Goal: Transaction & Acquisition: Purchase product/service

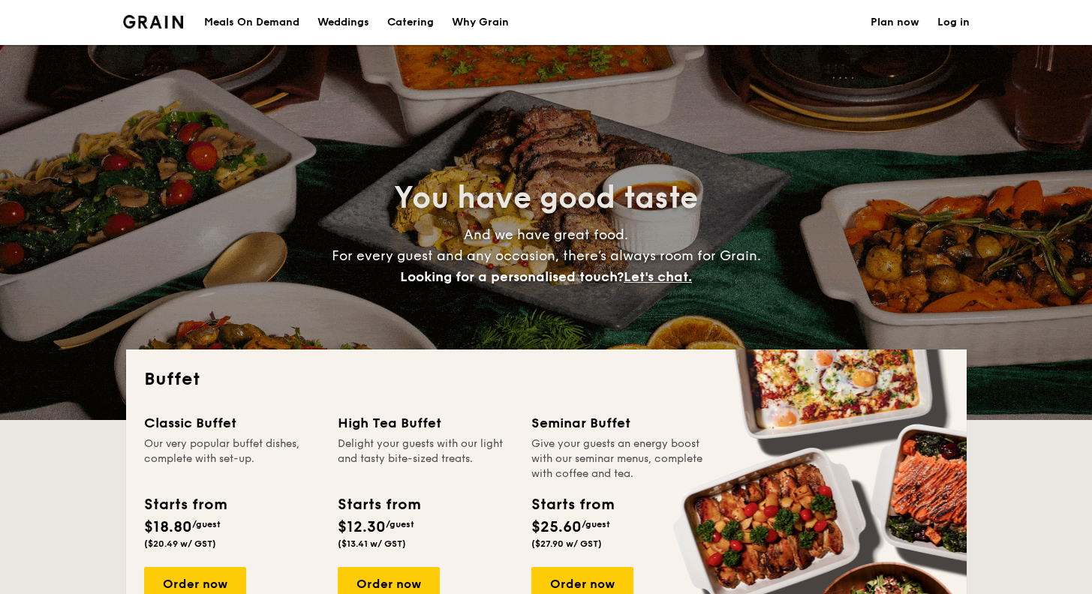
select select
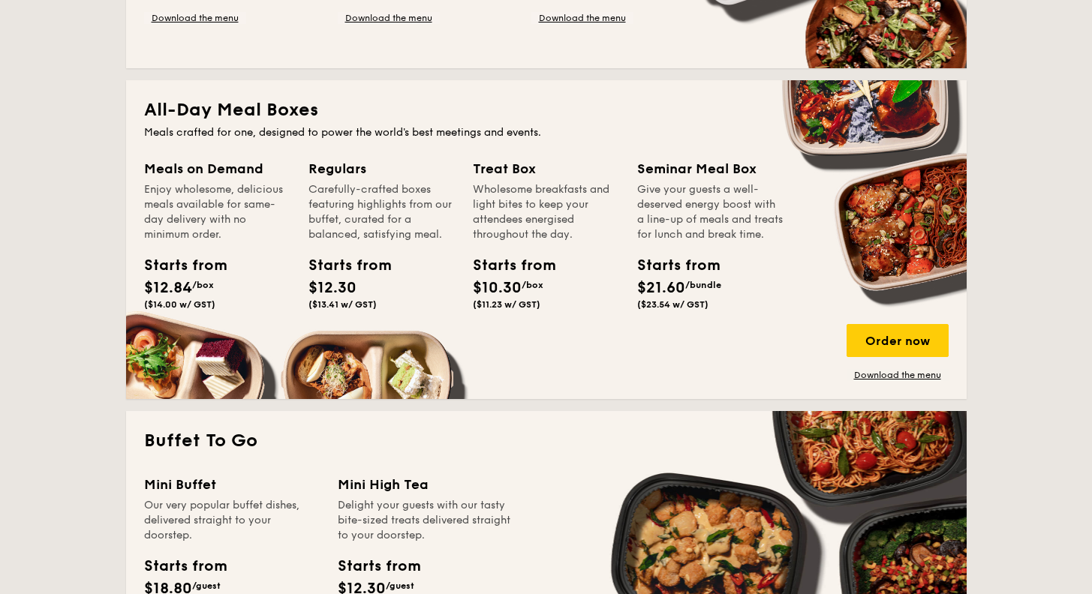
scroll to position [375, 0]
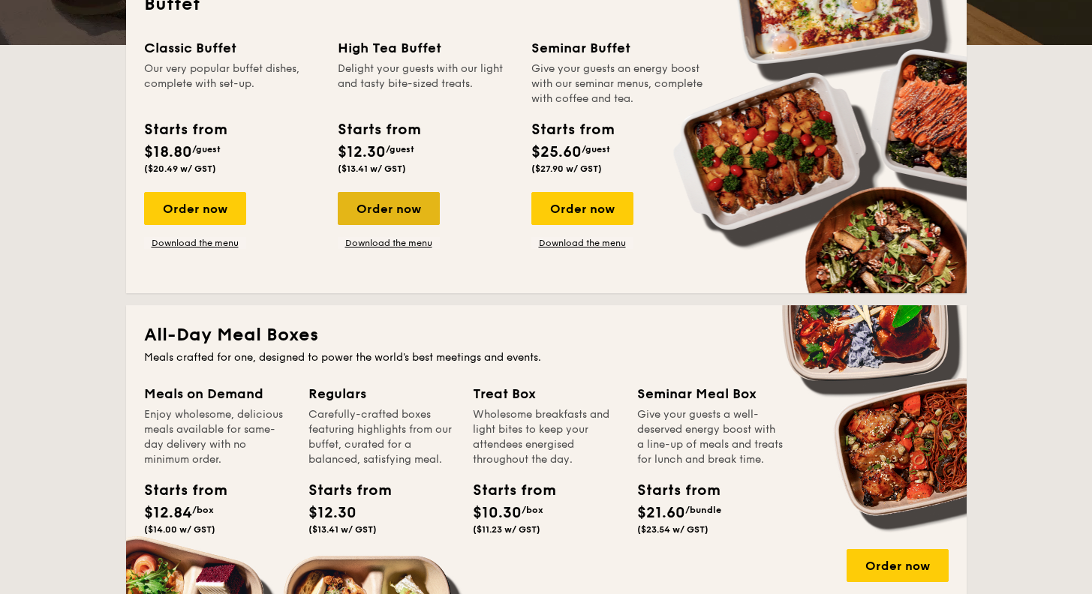
click at [408, 213] on div "Order now" at bounding box center [389, 208] width 102 height 33
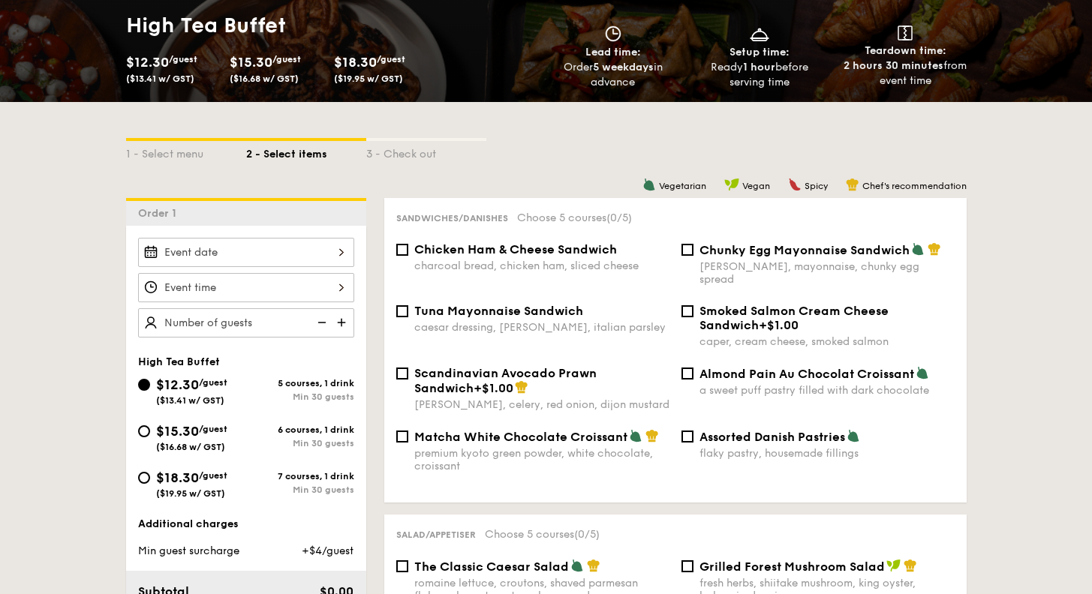
scroll to position [375, 0]
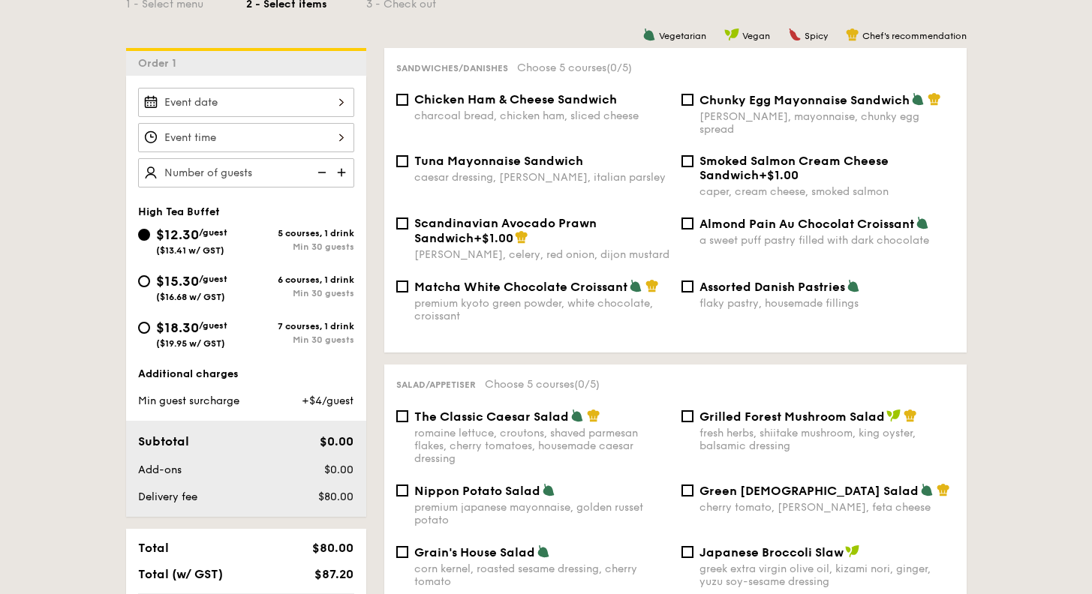
select select
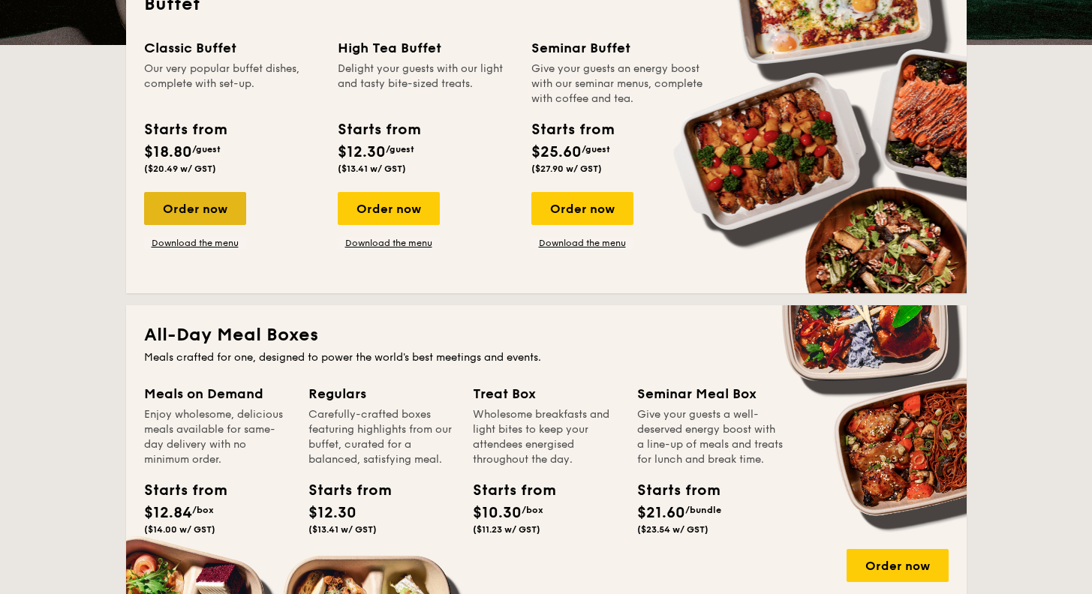
click at [194, 210] on div "Order now" at bounding box center [195, 208] width 102 height 33
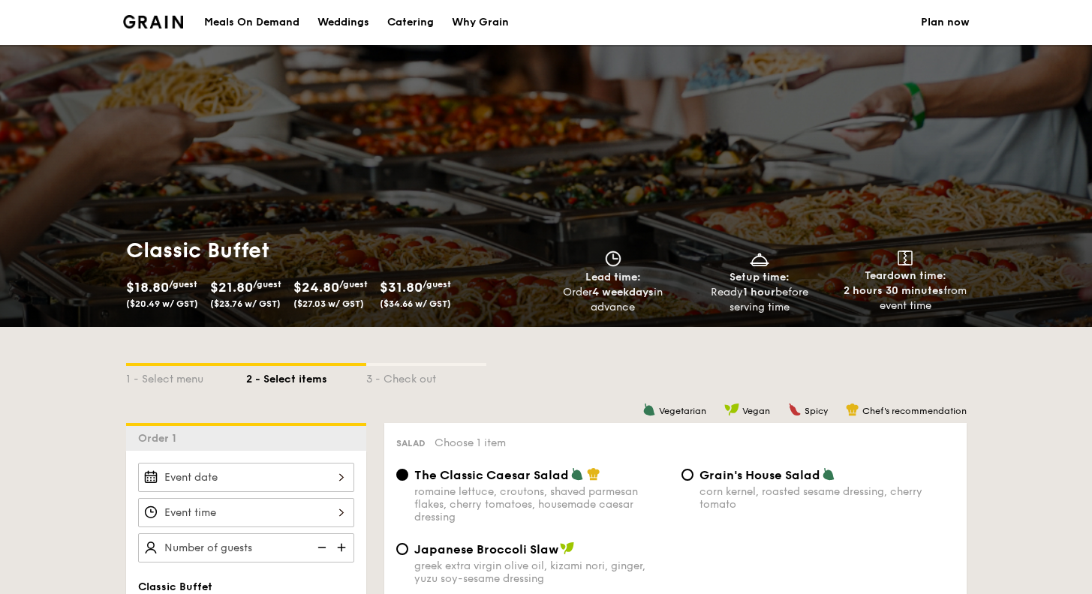
click at [290, 473] on div at bounding box center [246, 477] width 216 height 29
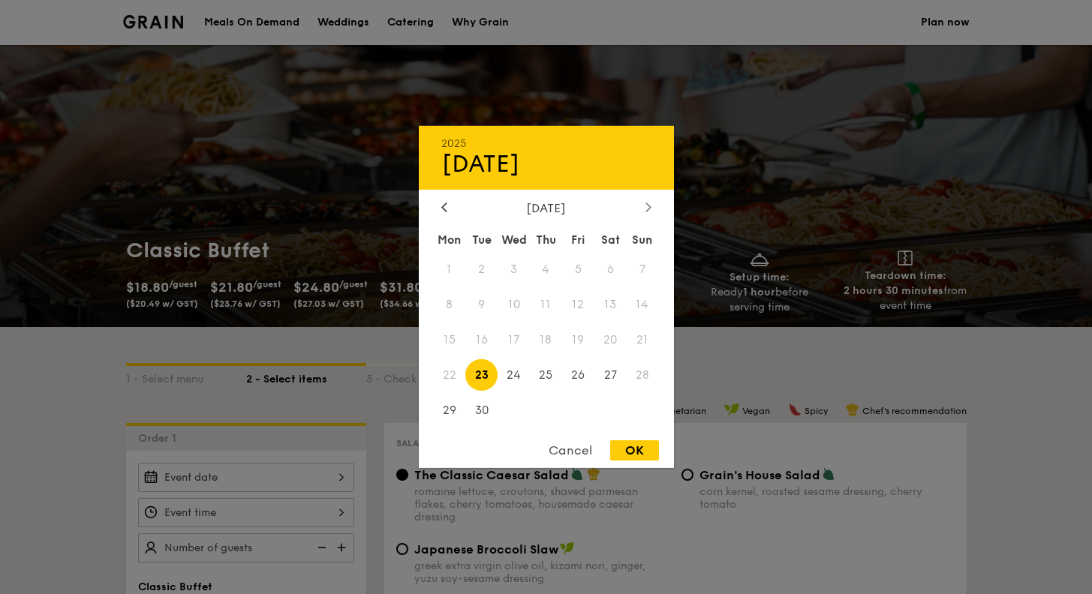
click at [652, 206] on div at bounding box center [649, 208] width 14 height 14
click at [578, 270] on span "3" at bounding box center [578, 270] width 32 height 32
click at [636, 458] on div "OK" at bounding box center [634, 450] width 49 height 20
type input "[DATE]"
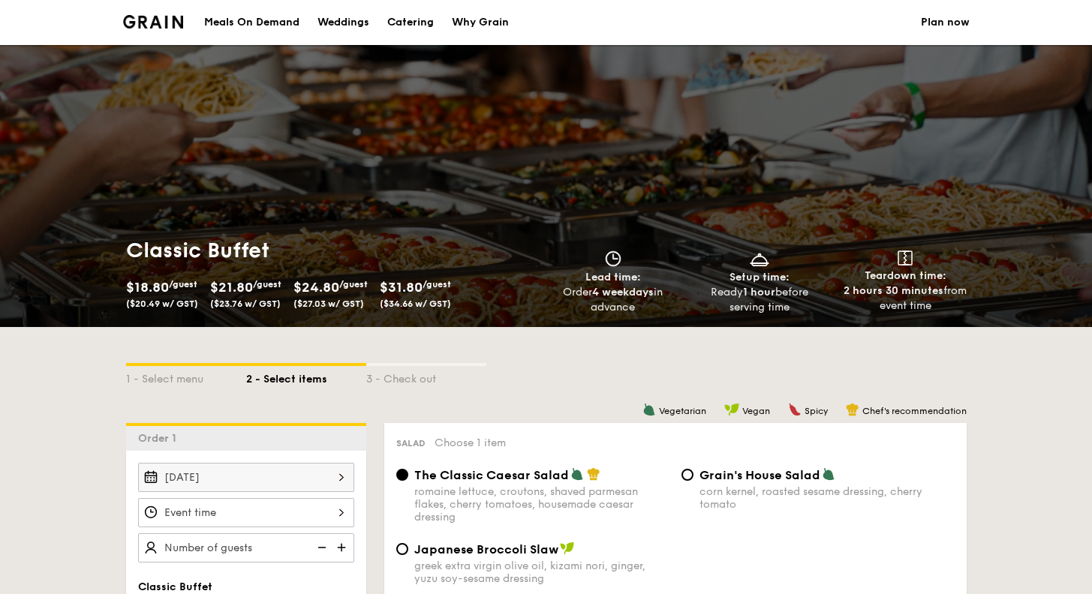
click at [636, 448] on div "OK" at bounding box center [634, 450] width 49 height 20
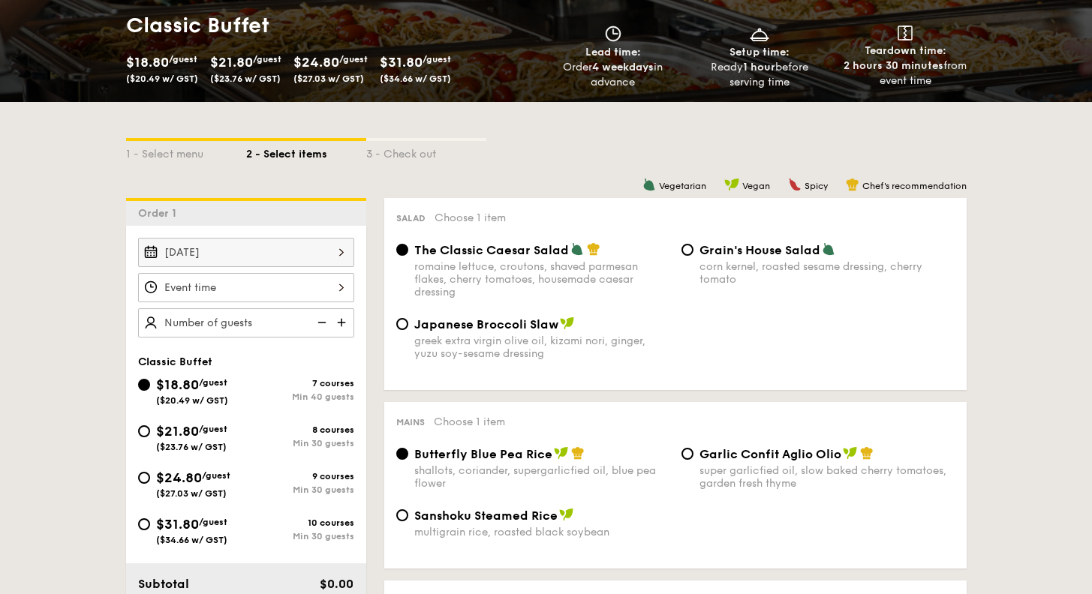
click at [251, 280] on div "12 1 2 3 4 5 6 7 8 9 10 11 00 15 30 45 am pm Cancel OK" at bounding box center [246, 287] width 216 height 29
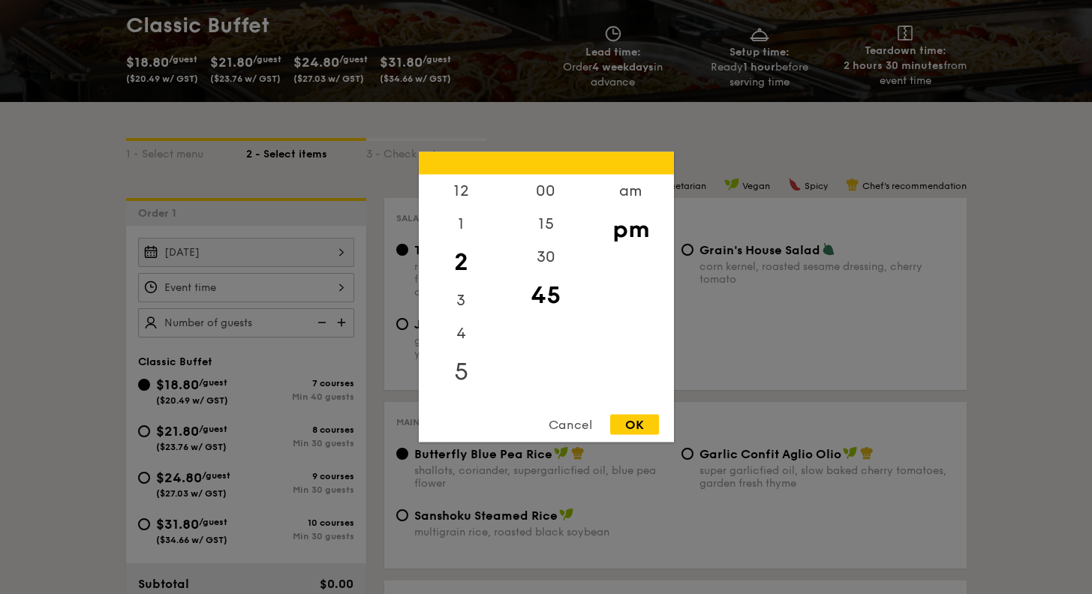
click at [463, 373] on div "5" at bounding box center [461, 372] width 85 height 44
click at [634, 422] on div "OK" at bounding box center [634, 425] width 49 height 20
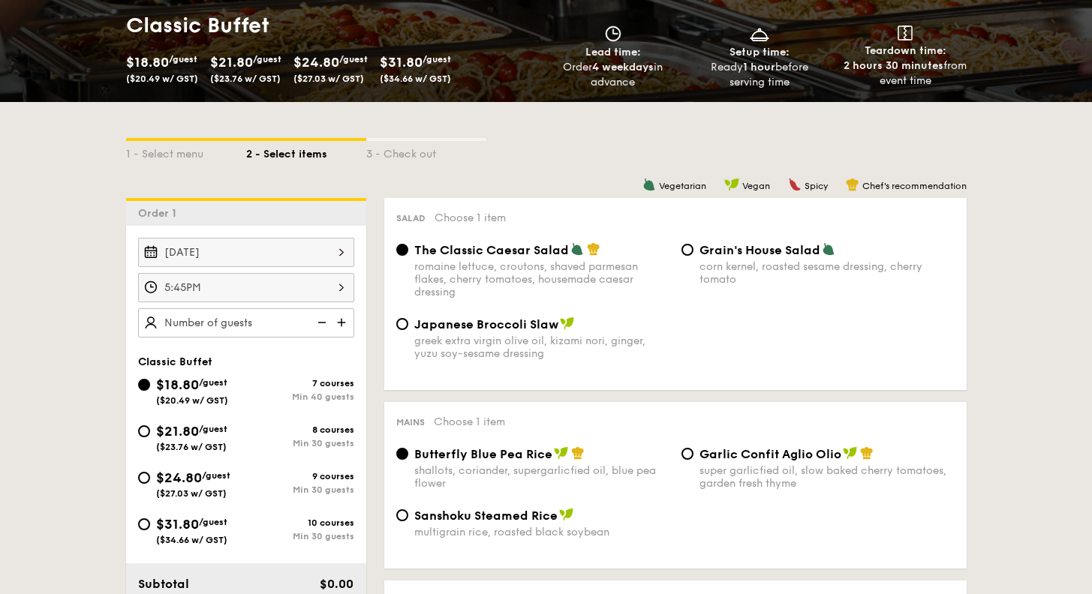
click at [293, 286] on div "5:45PM" at bounding box center [246, 287] width 216 height 29
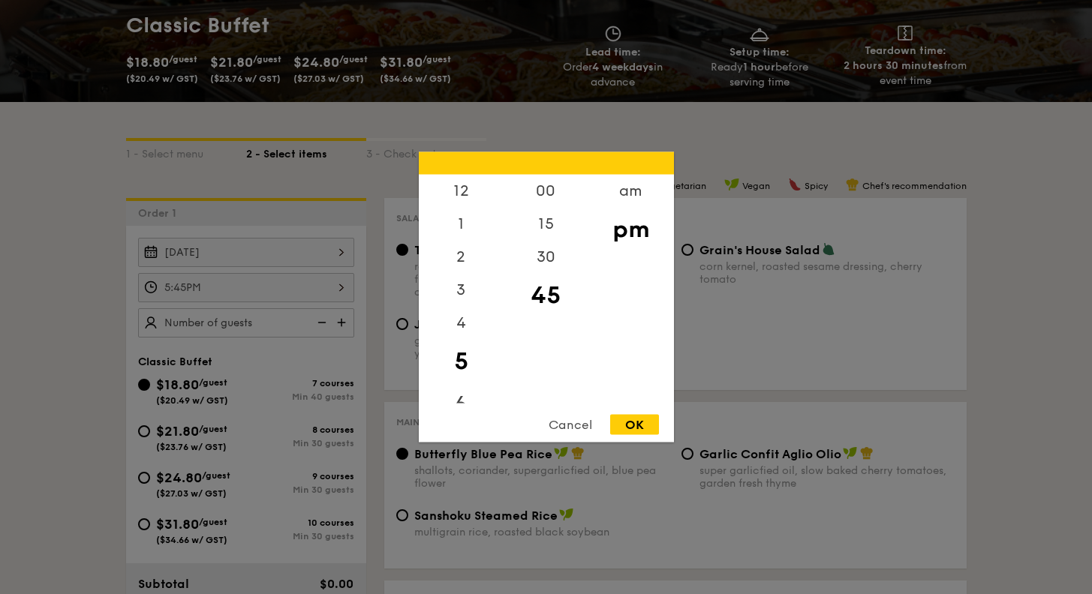
click at [464, 394] on div "6" at bounding box center [461, 405] width 85 height 44
click at [549, 197] on div "00" at bounding box center [545, 197] width 85 height 44
click at [637, 433] on div "OK" at bounding box center [634, 425] width 49 height 20
type input "6:00PM"
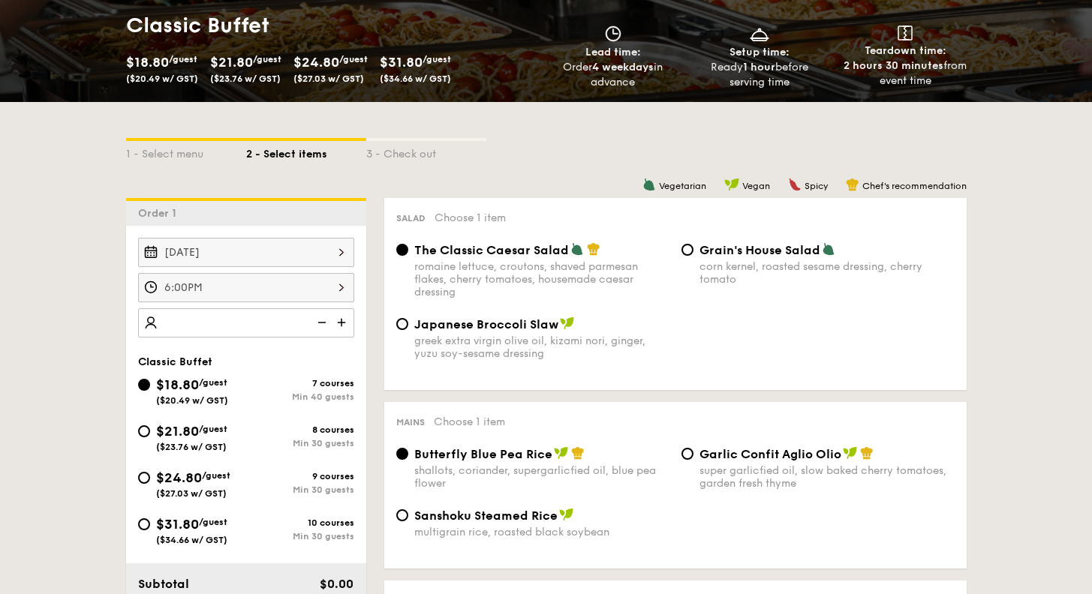
click at [336, 326] on img at bounding box center [343, 322] width 23 height 29
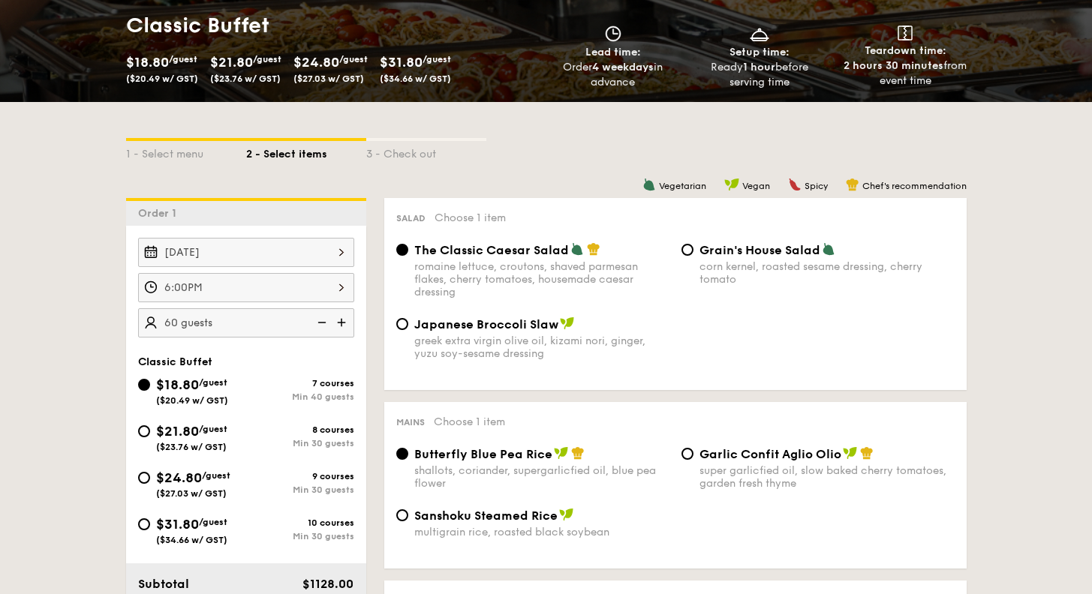
click at [336, 326] on img at bounding box center [343, 322] width 23 height 29
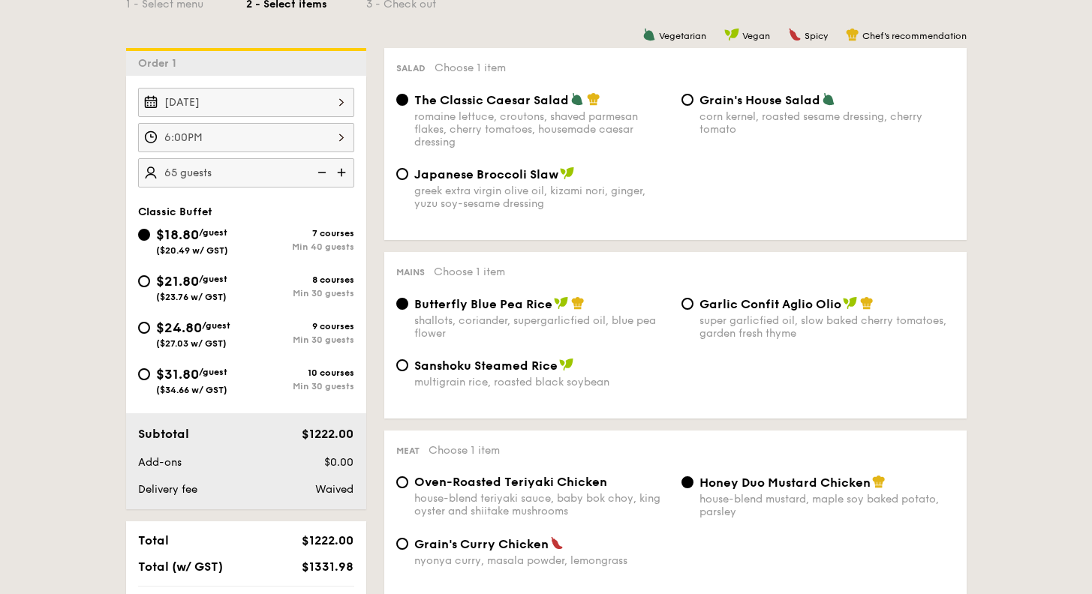
click at [348, 172] on img at bounding box center [343, 172] width 23 height 29
click at [323, 174] on img at bounding box center [320, 172] width 23 height 29
click at [323, 173] on img at bounding box center [320, 172] width 23 height 29
click at [345, 170] on img at bounding box center [343, 172] width 23 height 29
type input "65 guests"
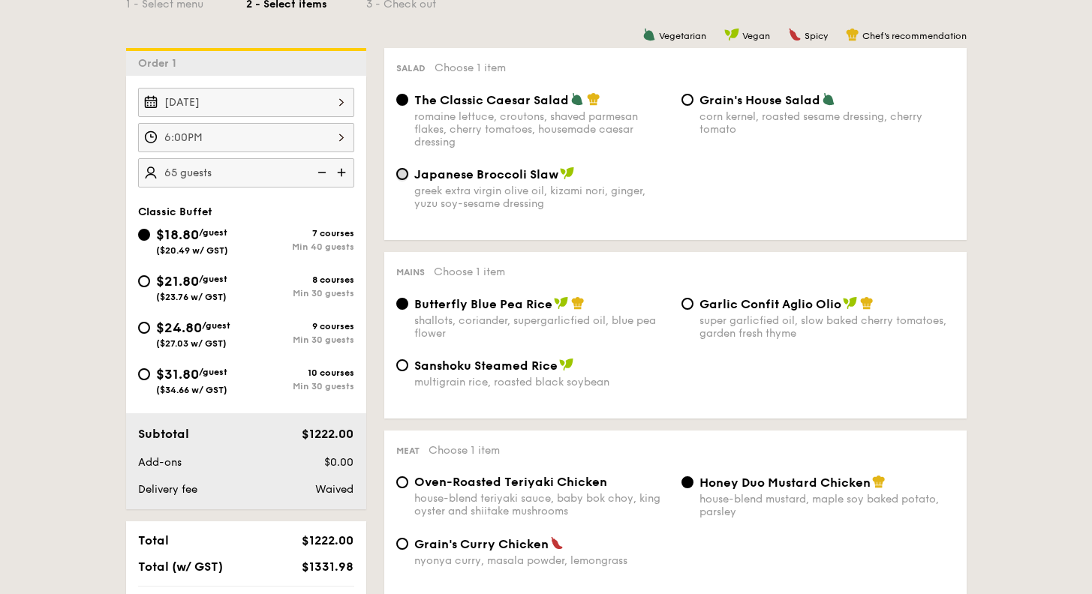
click at [403, 173] on input "Japanese Broccoli Slaw greek extra virgin olive oil, kizami nori, ginger, yuzu …" at bounding box center [402, 174] width 12 height 12
radio input "true"
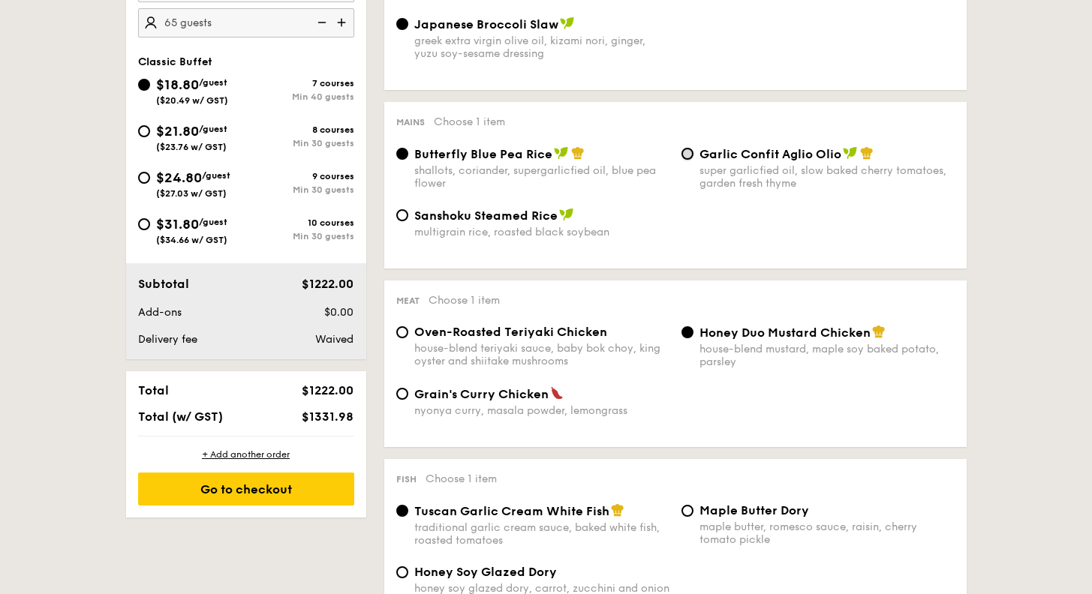
click at [693, 153] on input "Garlic Confit Aglio Olio super garlicfied oil, slow baked cherry tomatoes, gard…" at bounding box center [687, 154] width 12 height 12
radio input "true"
click at [400, 329] on input "Oven-Roasted Teriyaki Chicken house-blend teriyaki sauce, baby bok choy, king o…" at bounding box center [402, 332] width 12 height 12
radio input "true"
click at [682, 331] on input "Honey Duo Mustard Chicken house-blend mustard, maple soy baked potato, parsley" at bounding box center [687, 332] width 12 height 12
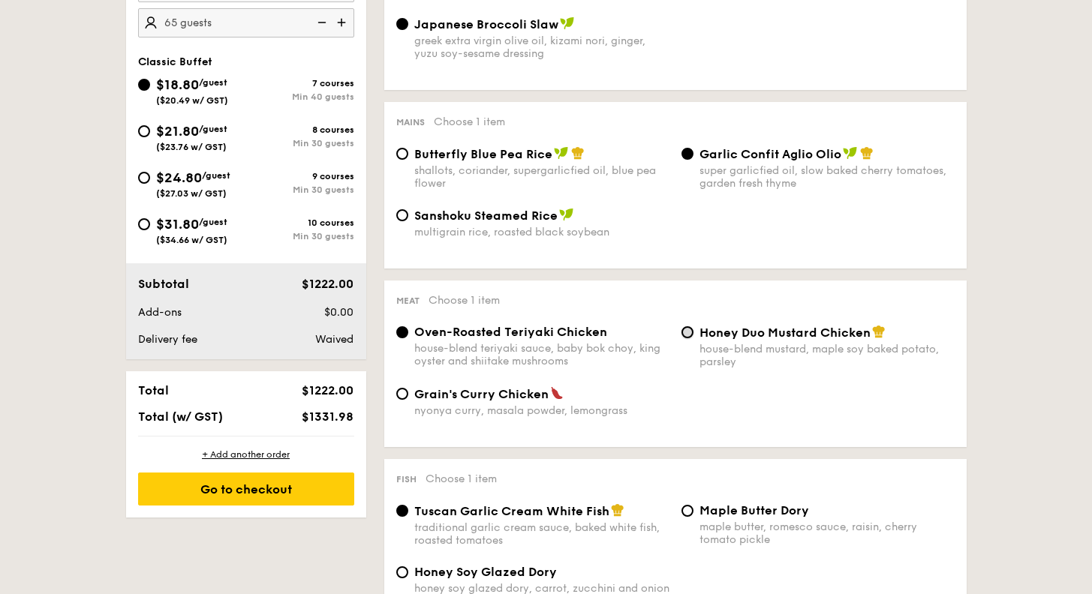
radio input "true"
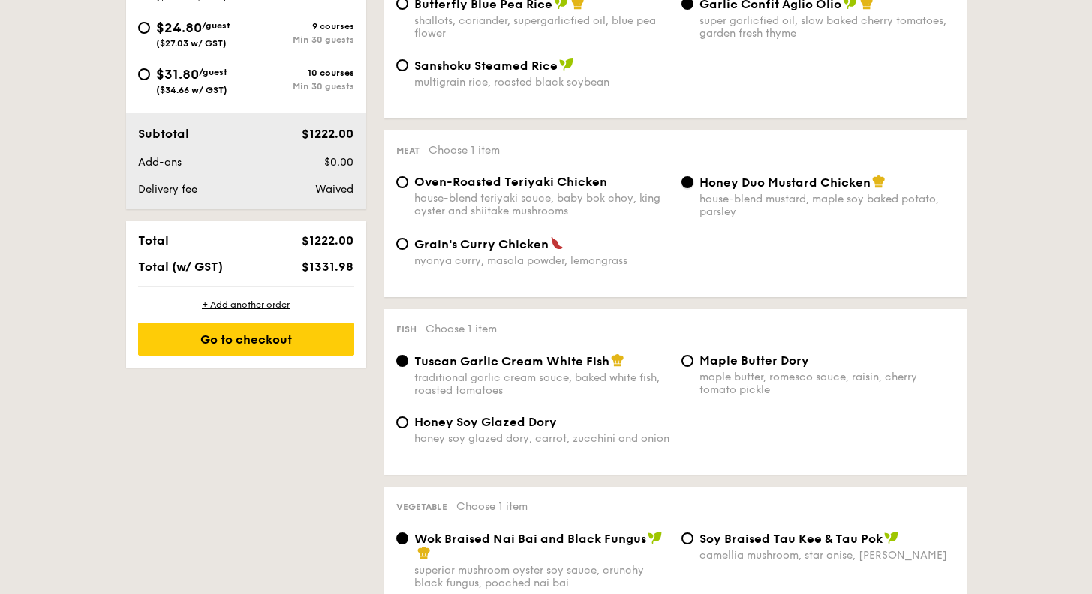
scroll to position [750, 0]
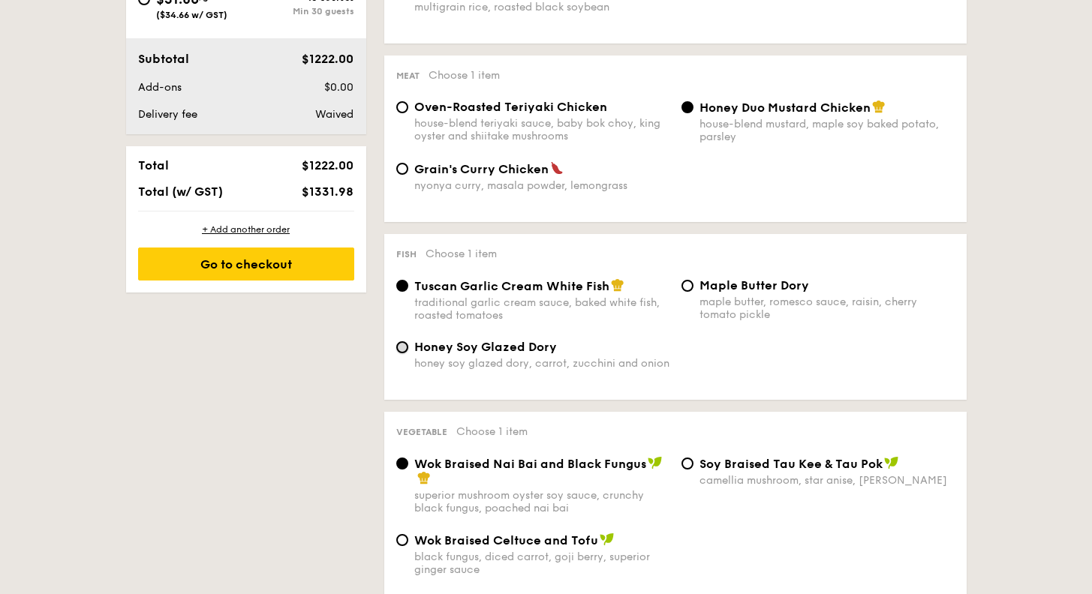
click at [405, 347] on input "Honey Soy Glazed Dory honey soy glazed dory, carrot, zucchini and onion" at bounding box center [402, 347] width 12 height 12
radio input "true"
click at [404, 104] on input "Oven-Roasted Teriyaki Chicken house-blend teriyaki sauce, baby bok choy, king o…" at bounding box center [402, 107] width 12 height 12
radio input "true"
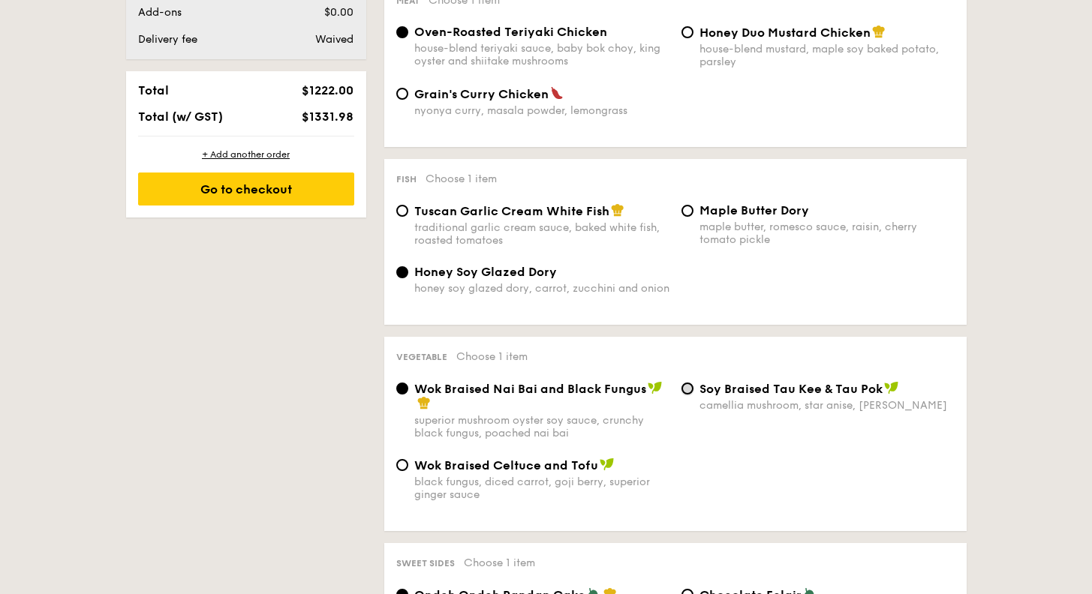
click at [685, 387] on input "⁠Soy Braised Tau Kee & Tau Pok camellia mushroom, star anise, goji [PERSON_NAME]" at bounding box center [687, 389] width 12 height 12
radio input "true"
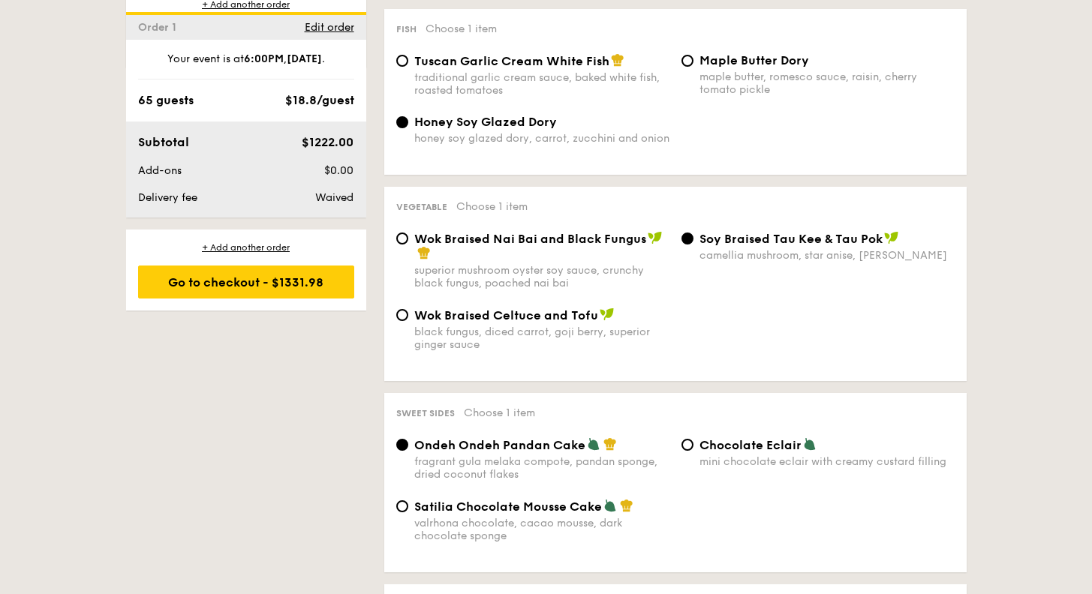
scroll to position [1050, 0]
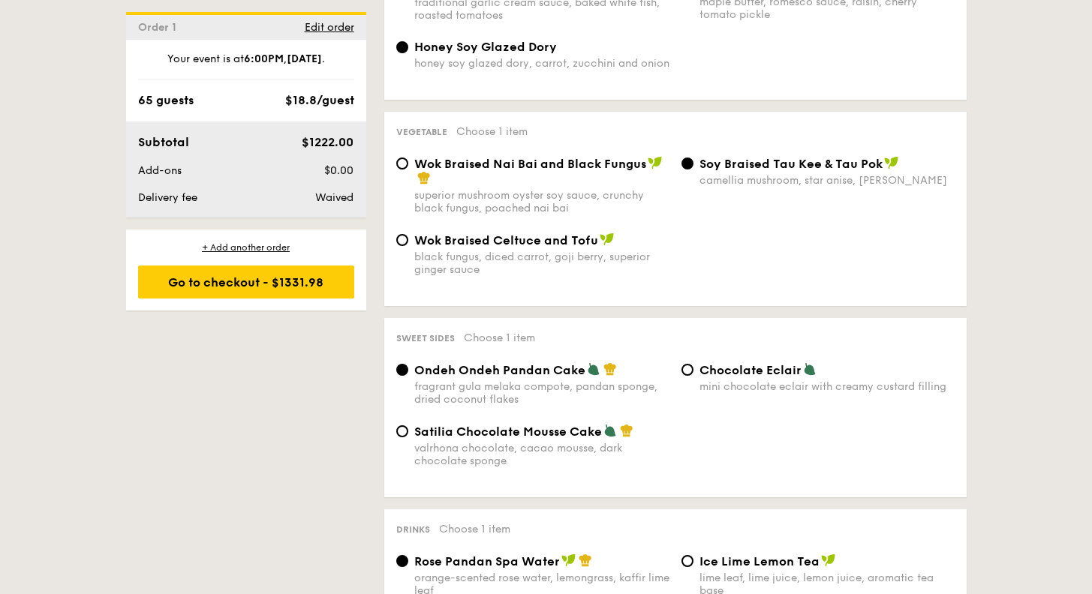
click at [681, 374] on div "Chocolate Eclair mini chocolate eclair with creamy custard filling" at bounding box center [817, 377] width 285 height 31
click at [687, 372] on input "Chocolate Eclair mini chocolate eclair with creamy custard filling" at bounding box center [687, 370] width 12 height 12
radio input "true"
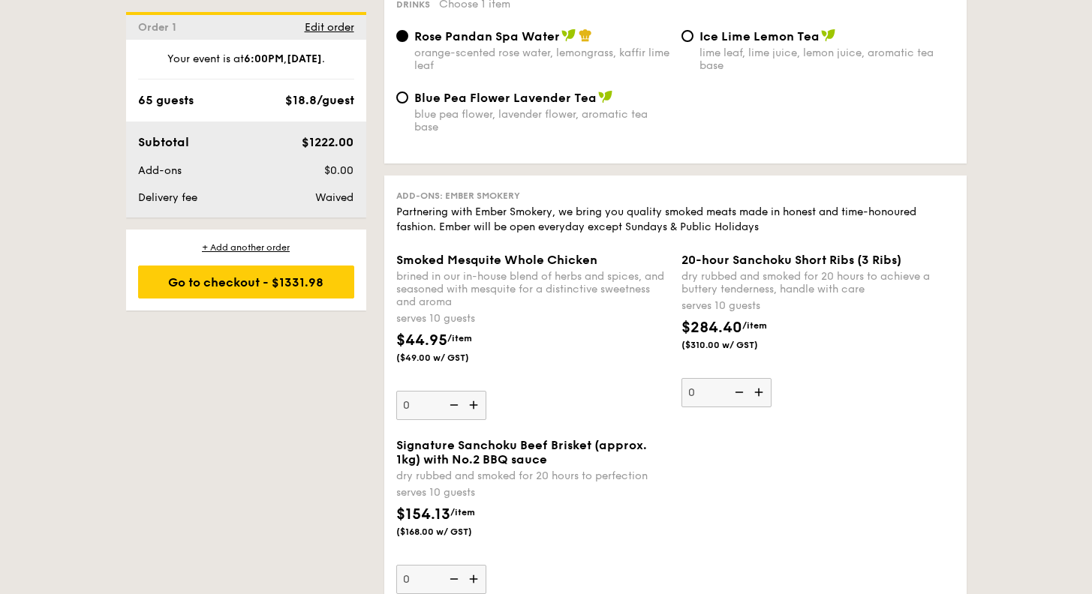
scroll to position [1651, 0]
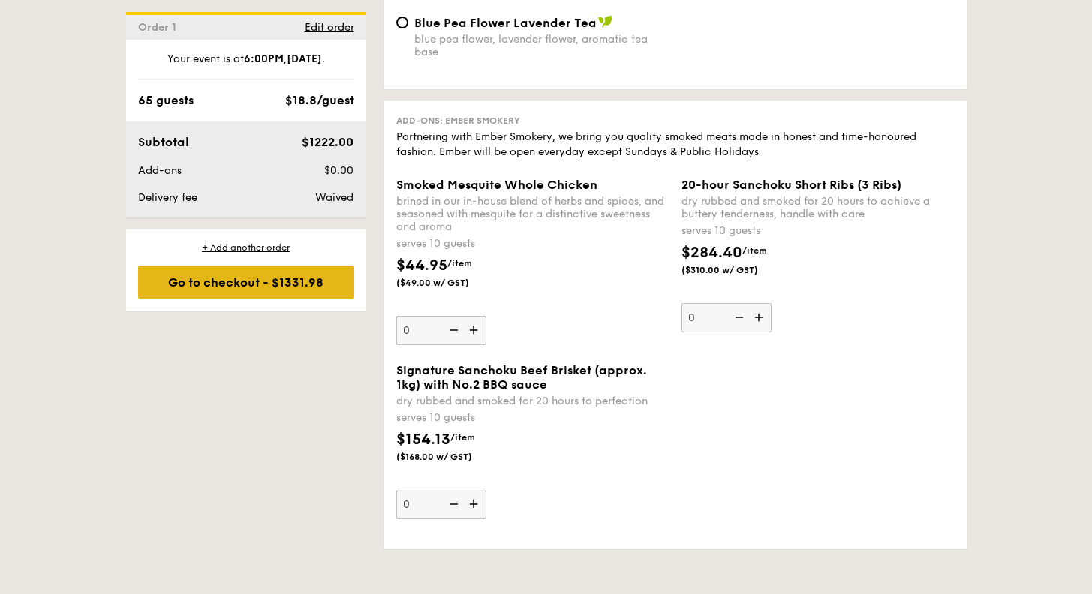
click at [301, 284] on div "Go to checkout - $1331.98" at bounding box center [246, 282] width 216 height 33
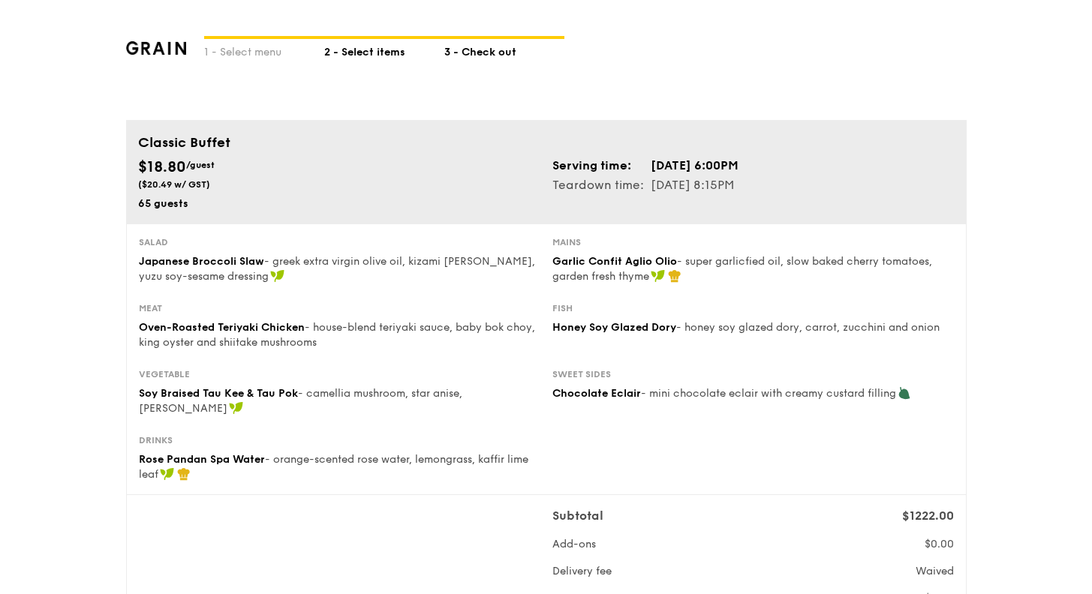
click at [382, 48] on div "2 - Select items" at bounding box center [384, 49] width 120 height 21
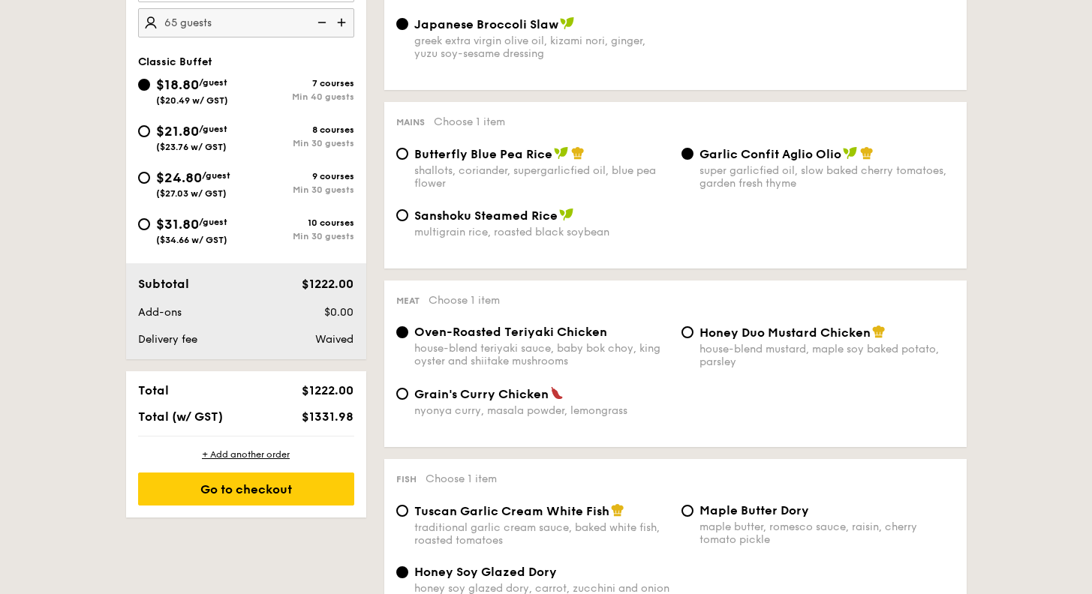
scroll to position [450, 0]
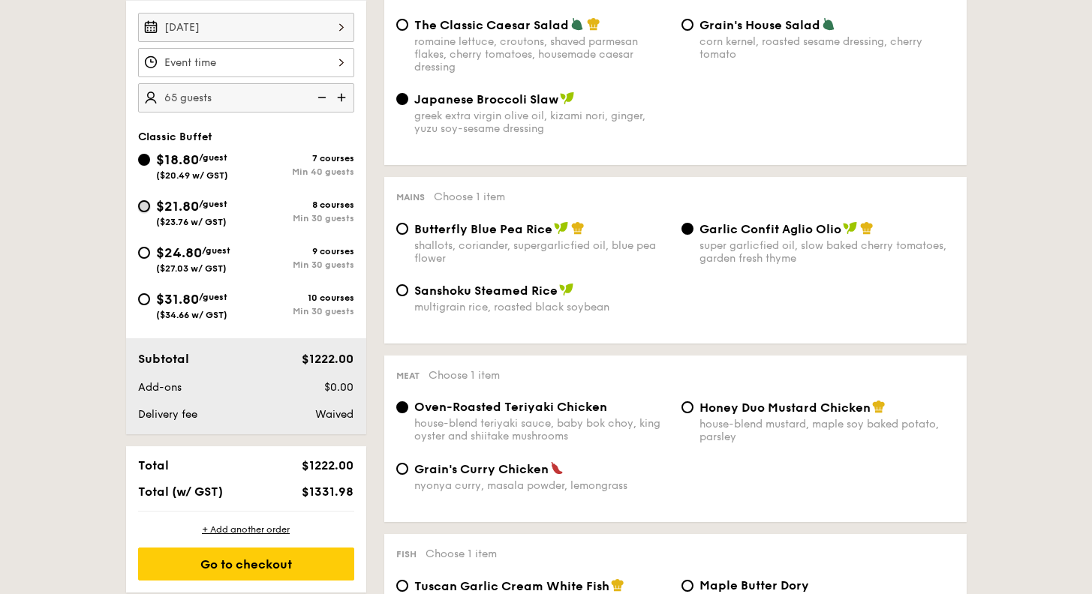
click at [146, 206] on input "$21.80 /guest ($23.76 w/ GST) 8 courses Min 30 guests" at bounding box center [144, 206] width 12 height 12
radio input "true"
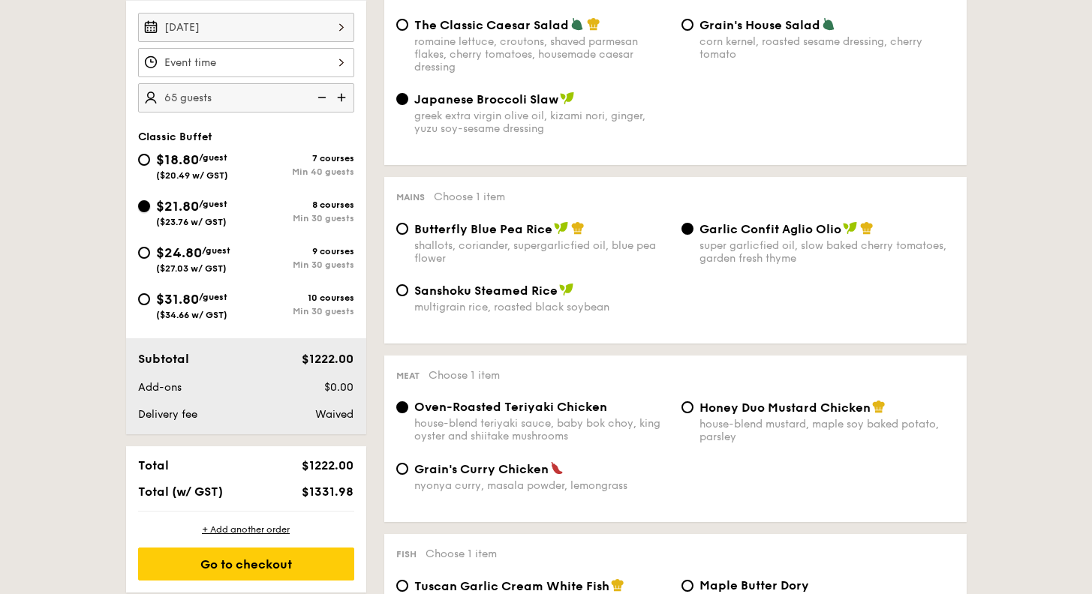
radio input "true"
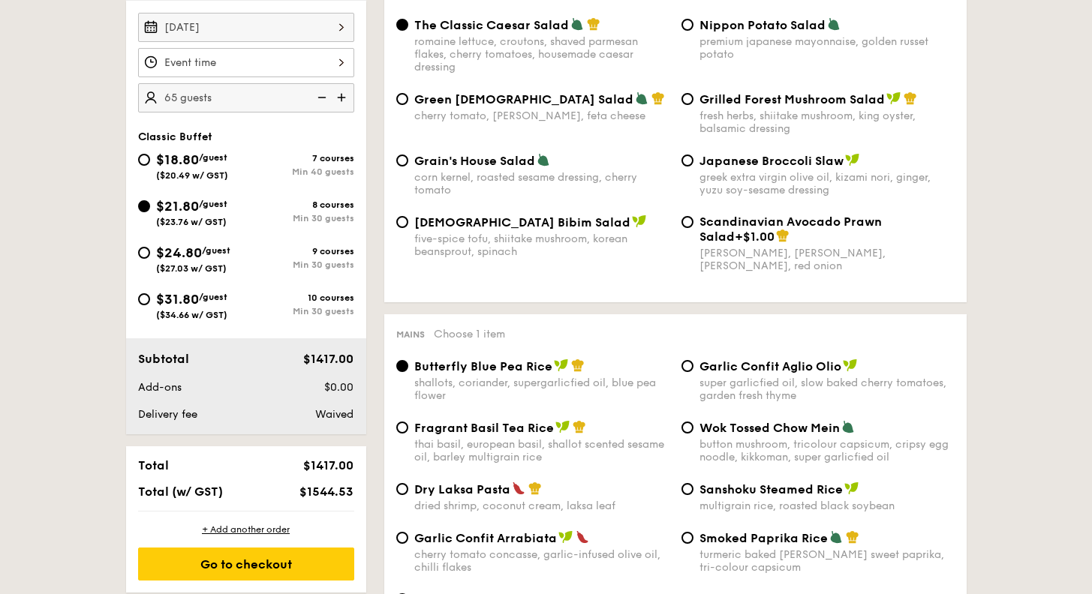
click at [321, 98] on img at bounding box center [320, 97] width 23 height 29
click at [322, 98] on img at bounding box center [320, 97] width 23 height 29
click at [336, 99] on img at bounding box center [343, 97] width 23 height 29
type input "60 guests"
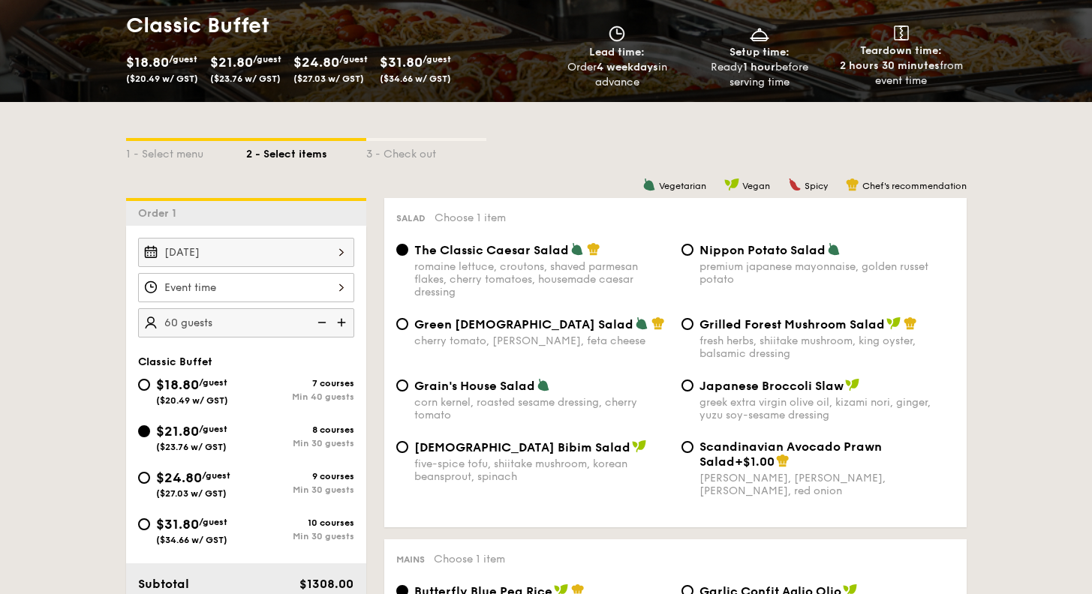
scroll to position [375, 0]
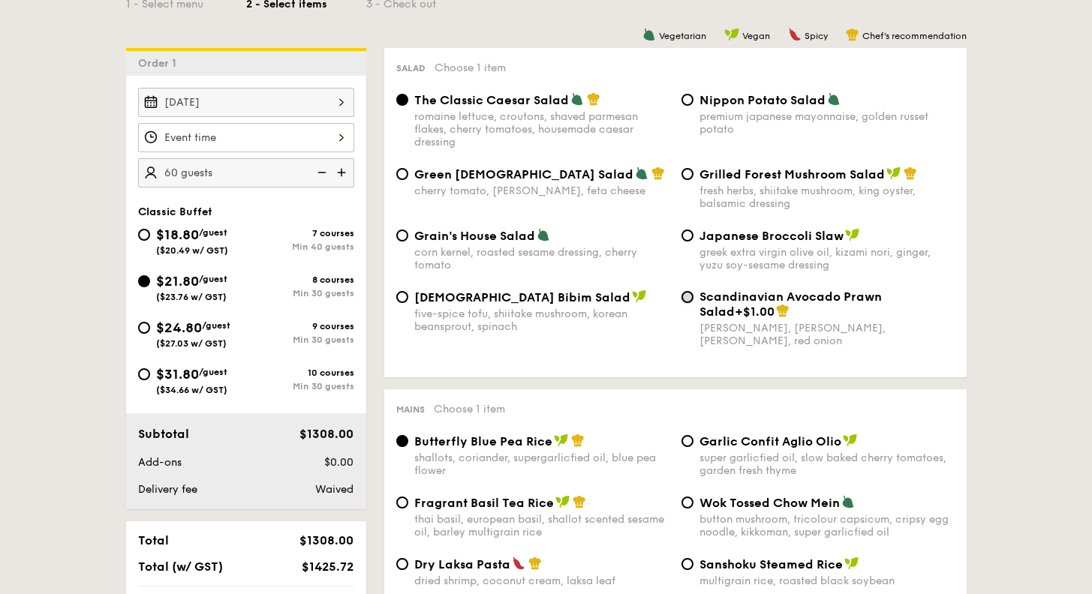
click at [689, 300] on input "Scandinavian Avocado Prawn Salad +$1.00 virgin [PERSON_NAME] dressing, dijon mu…" at bounding box center [687, 297] width 12 height 12
radio input "true"
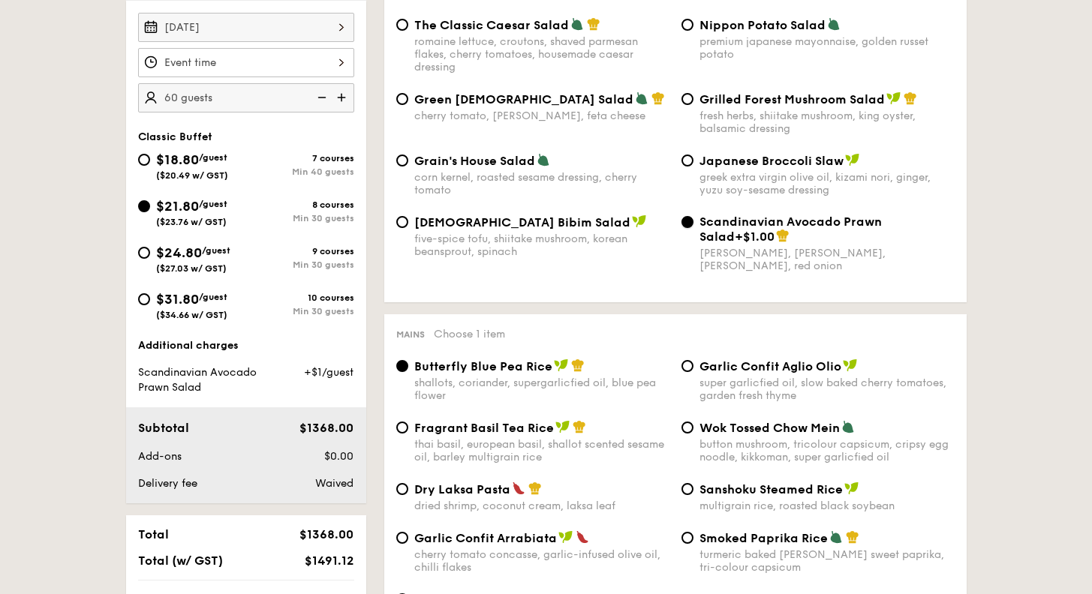
scroll to position [525, 0]
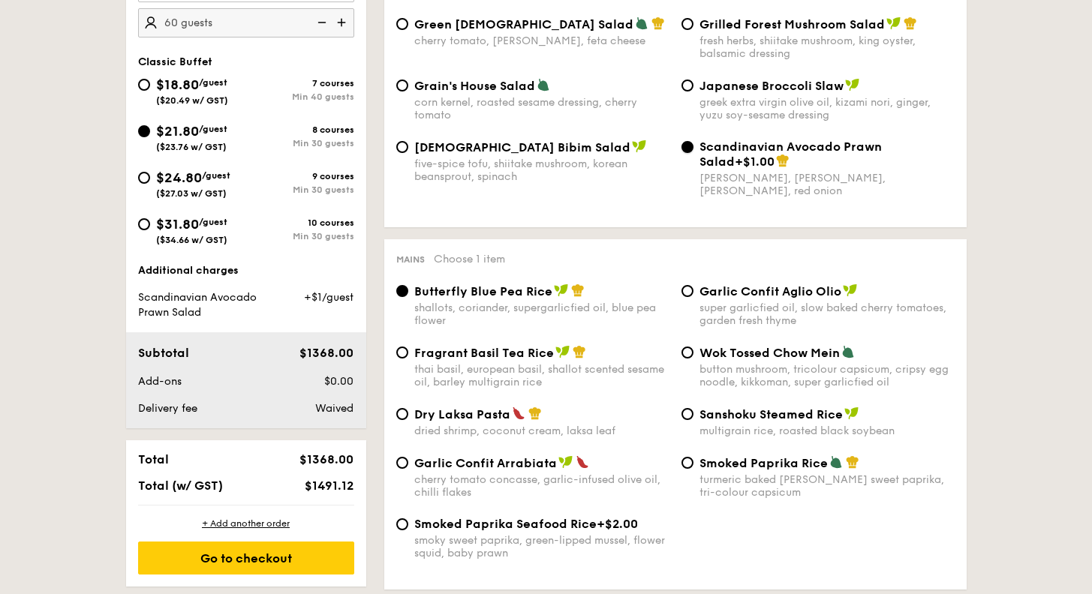
click at [691, 150] on input "Scandinavian Avocado Prawn Salad +$1.00 virgin [PERSON_NAME] dressing, dijon mu…" at bounding box center [687, 147] width 12 height 12
click at [693, 151] on div "Scandinavian Avocado Prawn Salad +$1.00 virgin [PERSON_NAME] dressing, dijon mu…" at bounding box center [817, 169] width 285 height 58
click at [691, 88] on input "Japanese Broccoli Slaw greek extra virgin olive oil, kizami nori, ginger, yuzu …" at bounding box center [687, 86] width 12 height 12
radio input "true"
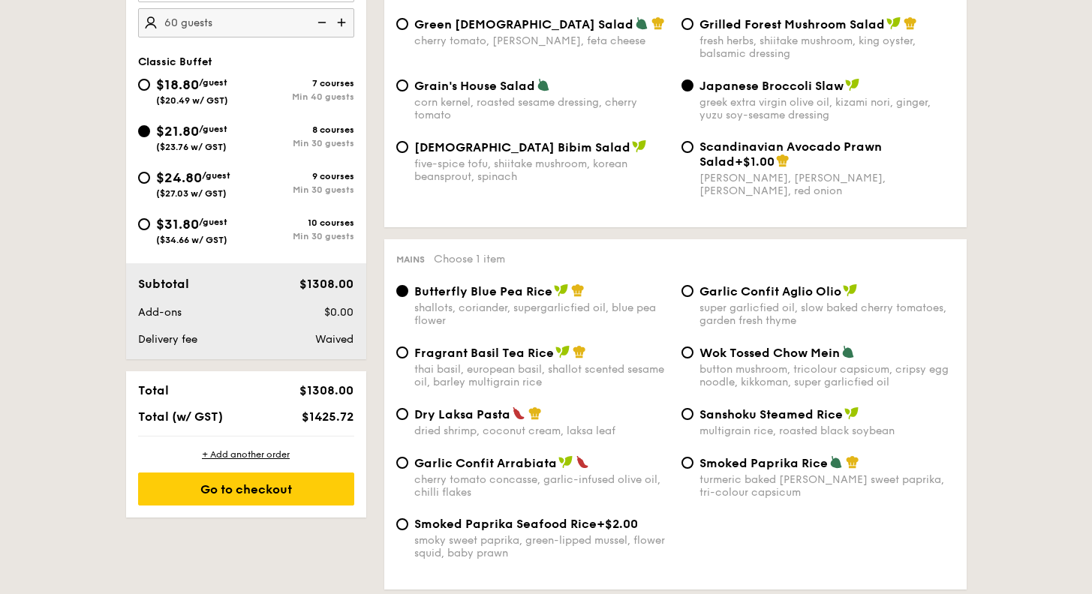
click at [683, 154] on div "Scandinavian Avocado Prawn Salad +$1.00 virgin [PERSON_NAME] dressing, dijon mu…" at bounding box center [817, 169] width 285 height 58
click at [687, 151] on input "Scandinavian Avocado Prawn Salad +$1.00 virgin [PERSON_NAME] dressing, dijon mu…" at bounding box center [687, 147] width 12 height 12
radio input "true"
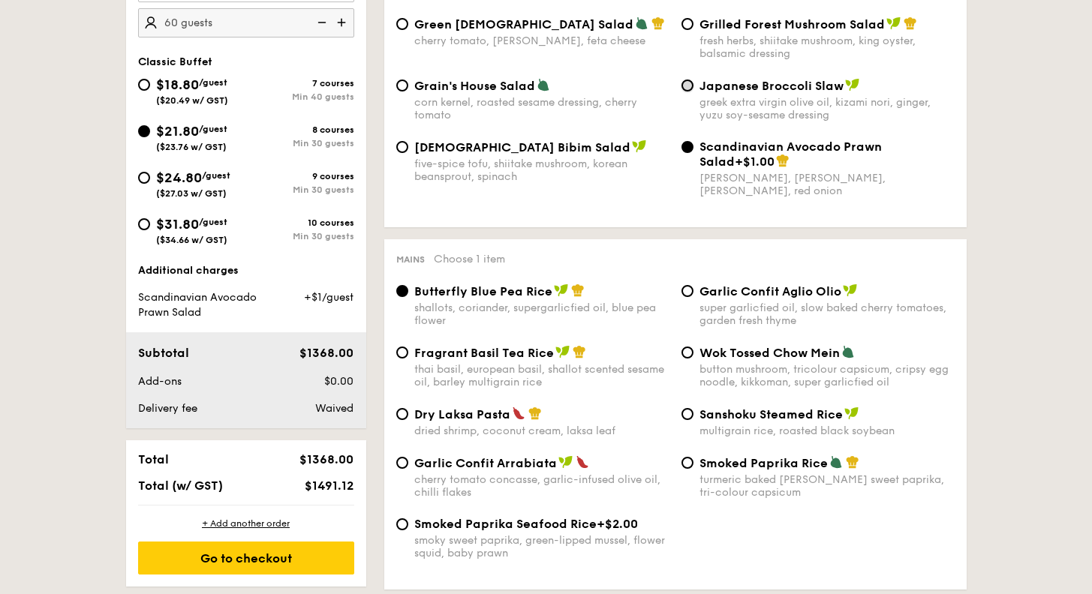
click at [691, 86] on input "Japanese Broccoli Slaw greek extra virgin olive oil, kizami nori, ginger, yuzu …" at bounding box center [687, 86] width 12 height 12
radio input "true"
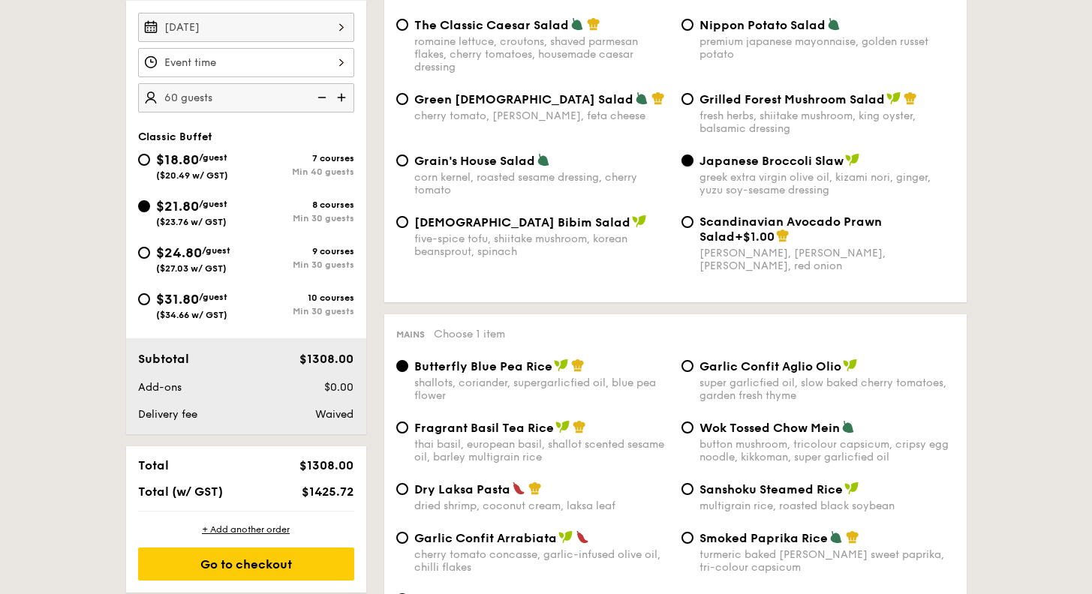
scroll to position [375, 0]
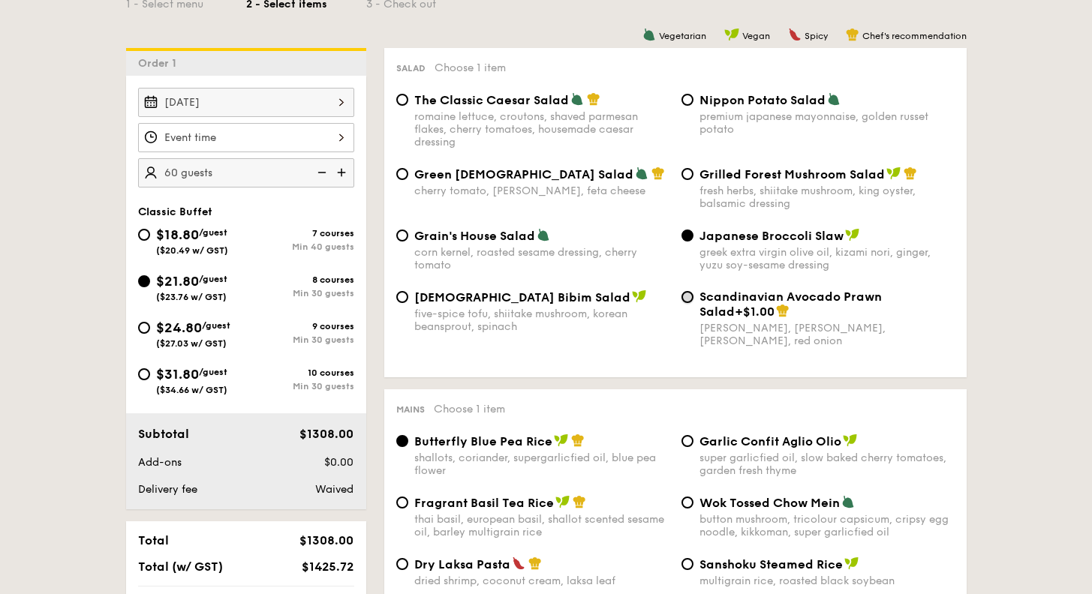
click at [687, 296] on input "Scandinavian Avocado Prawn Salad +$1.00 virgin [PERSON_NAME] dressing, dijon mu…" at bounding box center [687, 297] width 12 height 12
radio input "true"
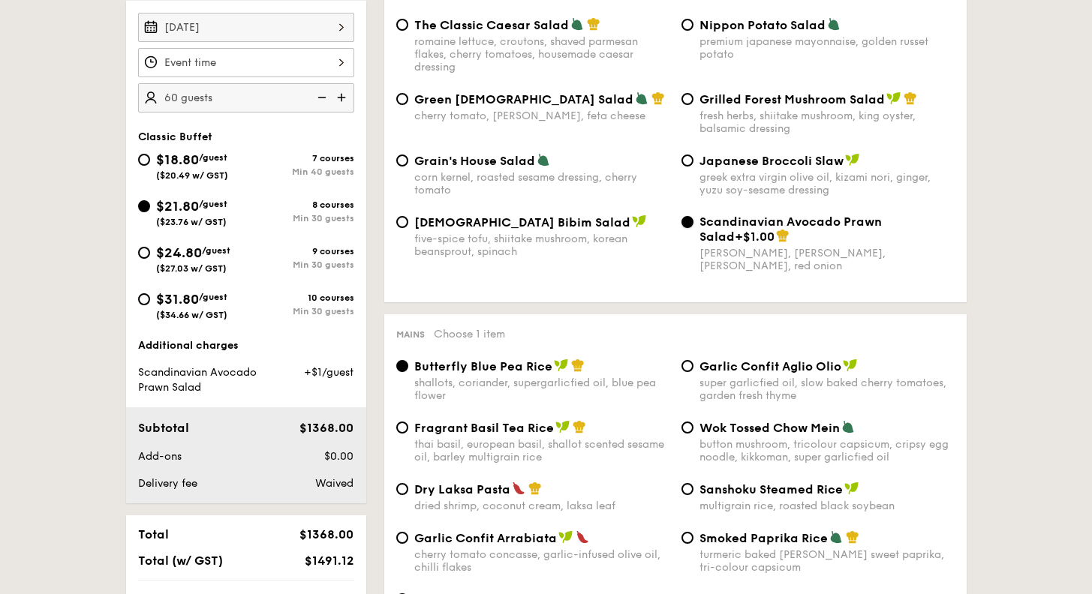
scroll to position [600, 0]
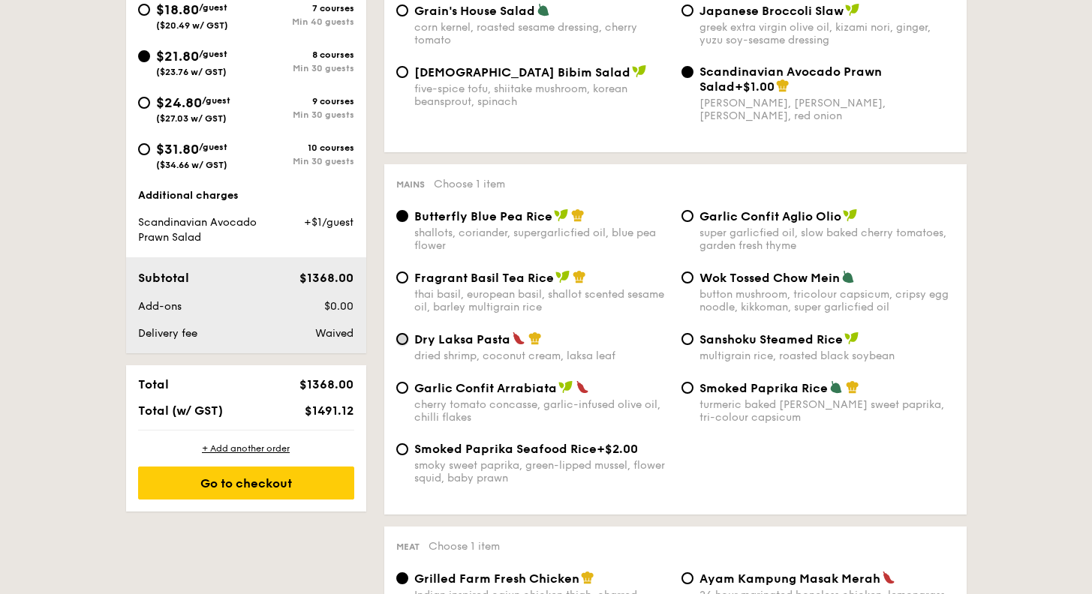
click at [404, 336] on input "Dry Laksa Pasta dried shrimp, coconut cream, laksa leaf" at bounding box center [402, 339] width 12 height 12
radio input "true"
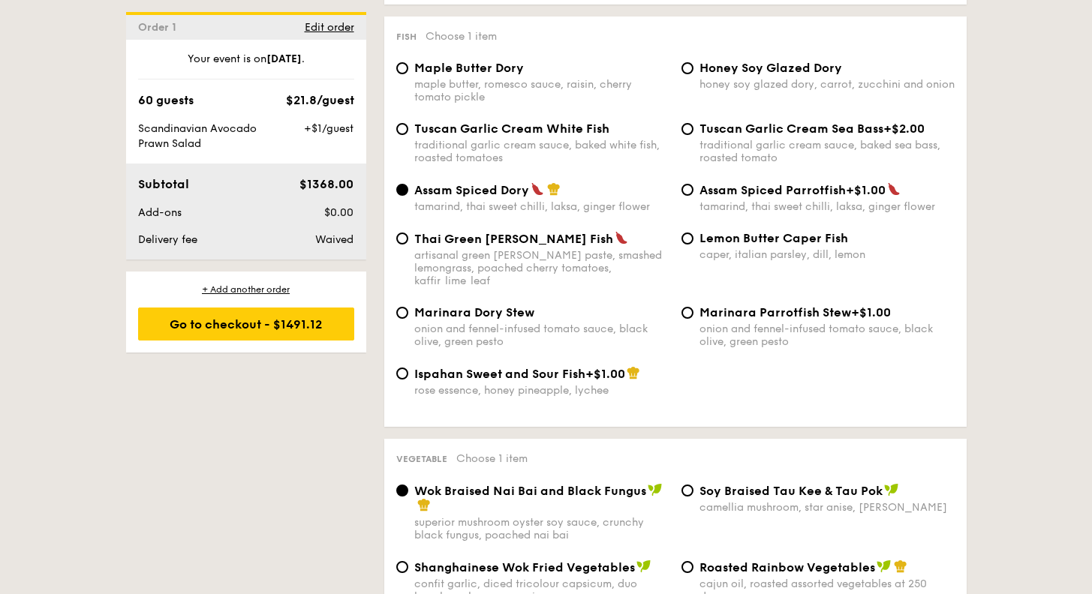
scroll to position [1426, 0]
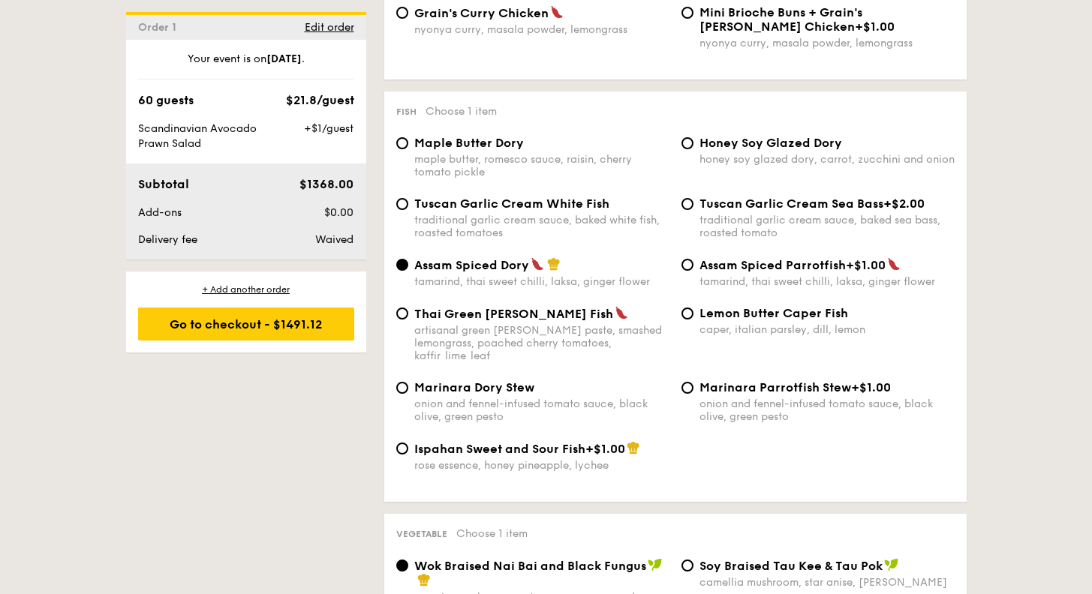
click at [692, 148] on div "Honey Soy Glazed Dory honey soy glazed dory, carrot, zucchini and onion" at bounding box center [817, 151] width 285 height 30
click at [688, 145] on input "Honey Soy Glazed Dory honey soy glazed dory, carrot, zucchini and onion" at bounding box center [687, 143] width 12 height 12
radio input "true"
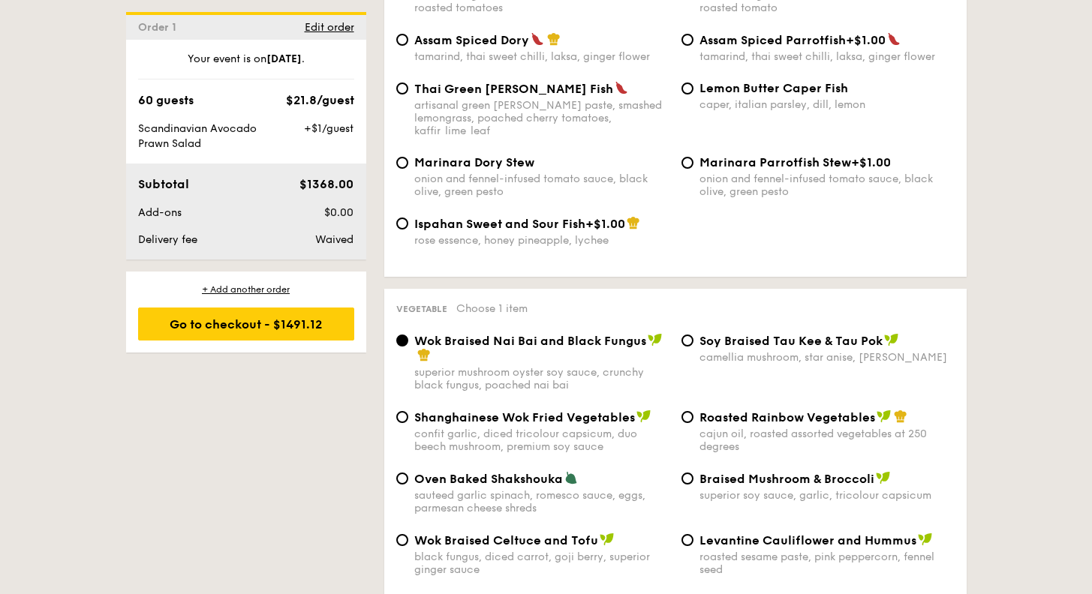
scroll to position [1726, 0]
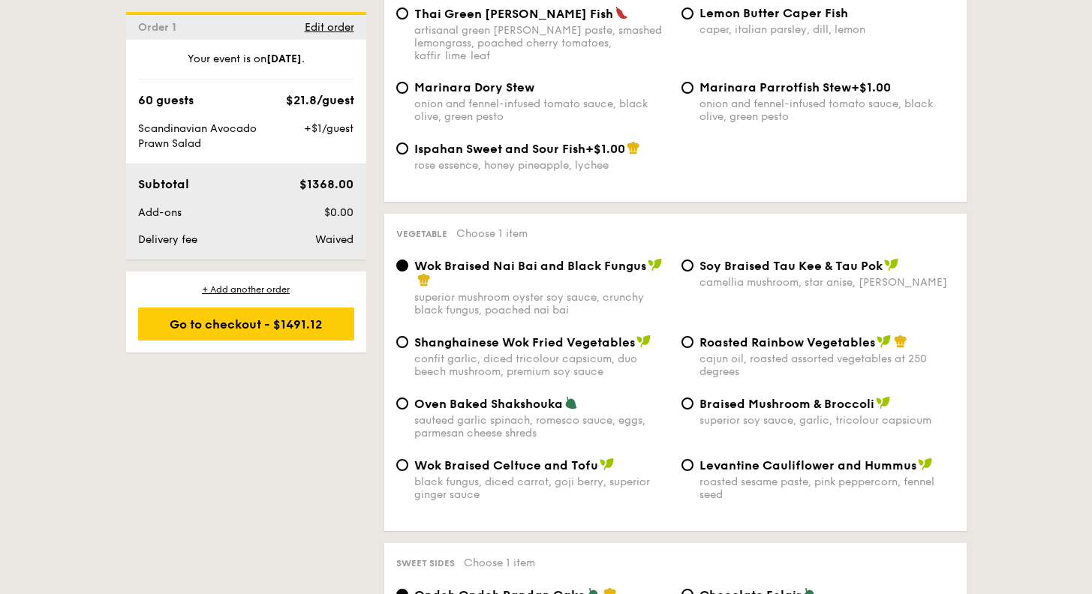
click at [699, 259] on span "⁠Soy Braised Tau Kee & Tau Pok" at bounding box center [790, 266] width 183 height 14
click at [686, 260] on input "⁠Soy Braised Tau Kee & Tau Pok camellia mushroom, star anise, goji [PERSON_NAME]" at bounding box center [687, 266] width 12 height 12
radio input "true"
click at [687, 336] on input "Roasted Rainbow Vegetables cajun oil, roasted assorted vegetables at 250 degrees" at bounding box center [687, 342] width 12 height 12
radio input "true"
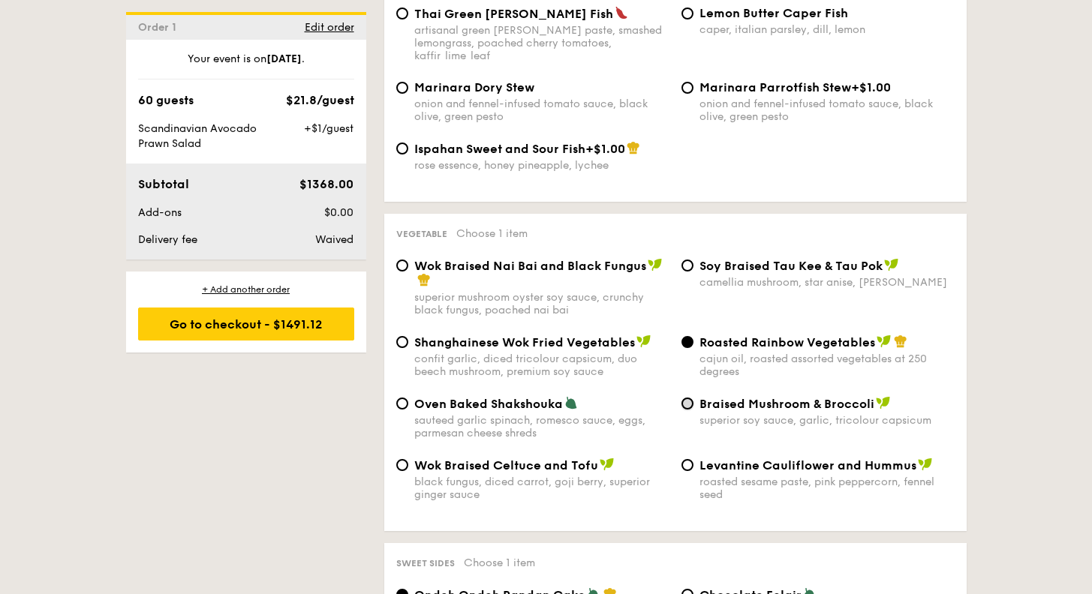
click at [685, 398] on input "Braised Mushroom & Broccoli superior soy sauce, garlic, tricolour capsicum" at bounding box center [687, 404] width 12 height 12
radio input "true"
click at [695, 258] on div "⁠Soy Braised Tau Kee & Tau Pok camellia mushroom, star anise, goji [PERSON_NAME]" at bounding box center [817, 273] width 285 height 31
click at [686, 260] on input "⁠Soy Braised Tau Kee & Tau Pok camellia mushroom, star anise, goji [PERSON_NAME]" at bounding box center [687, 266] width 12 height 12
radio input "true"
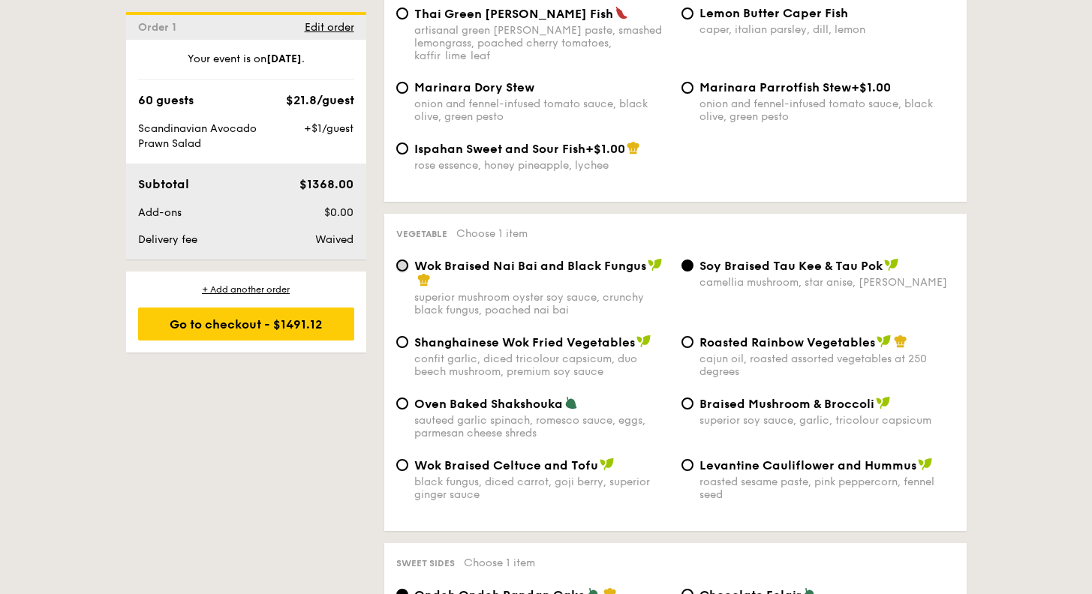
click at [400, 260] on input "Wok Braised Nai Bai and Black Fungus superior mushroom oyster soy sauce, crunch…" at bounding box center [402, 266] width 12 height 12
radio input "true"
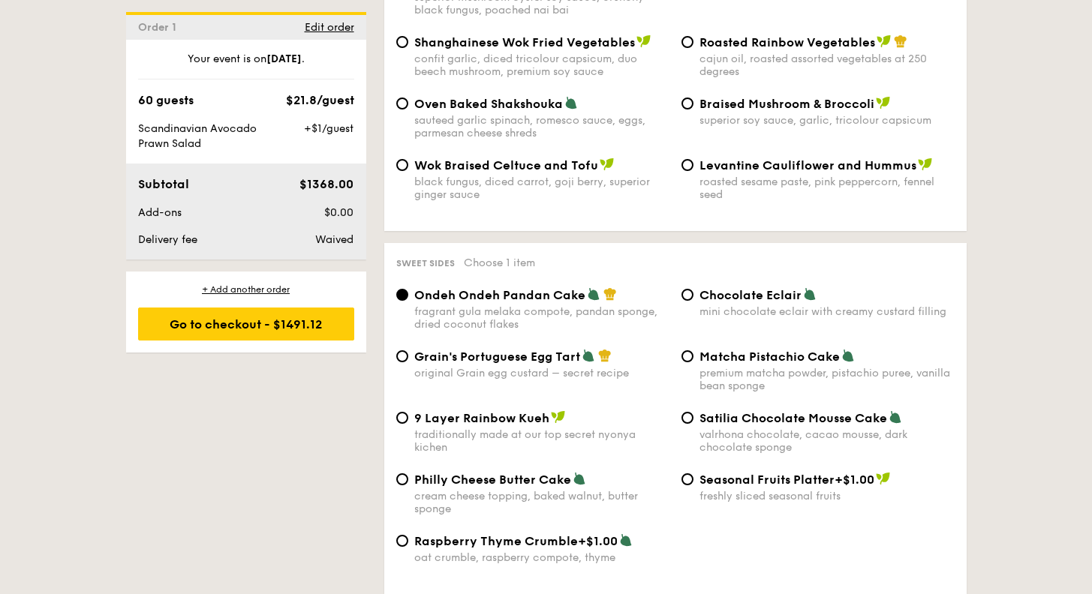
scroll to position [2176, 0]
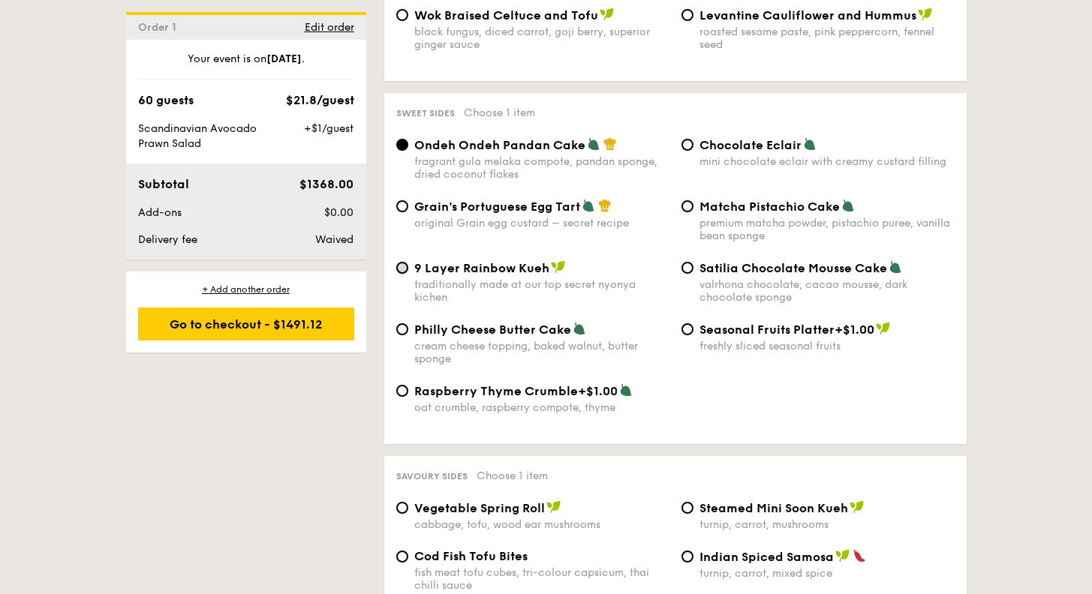
click at [401, 262] on input "9 Layer Rainbow Kueh traditionally made at our top secret nyonya kichen" at bounding box center [402, 268] width 12 height 12
radio input "true"
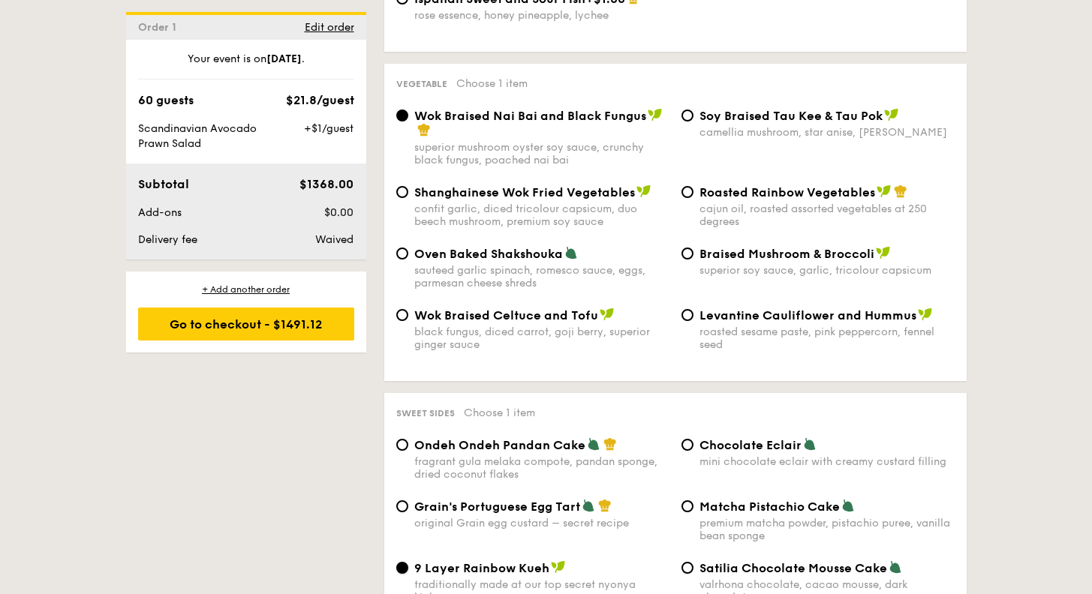
scroll to position [1951, 0]
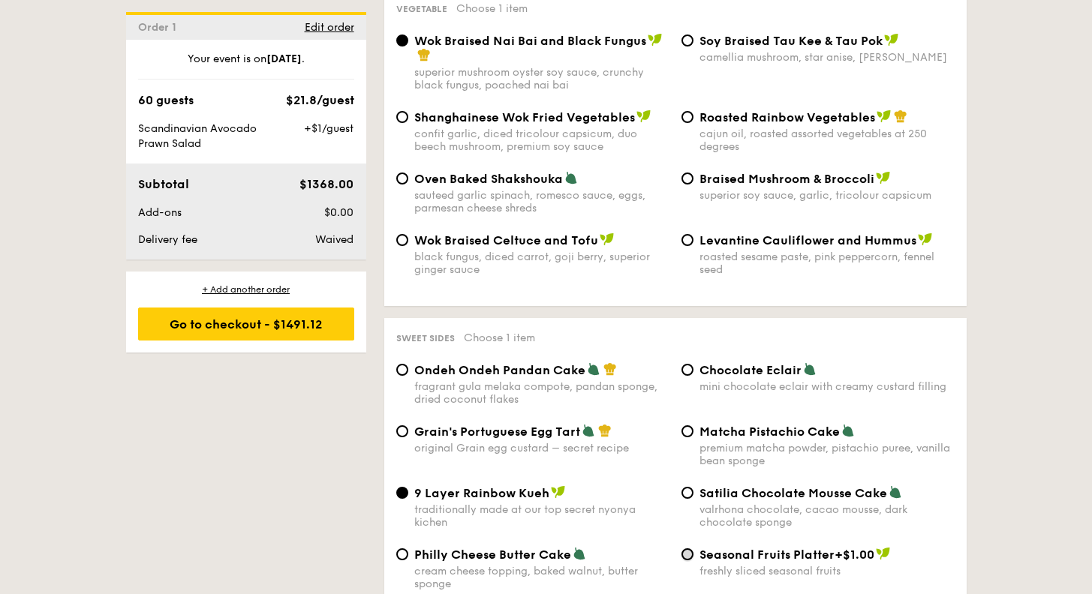
click at [686, 548] on input "Seasonal Fruits Platter +$1.00 freshly sliced seasonal fruits" at bounding box center [687, 554] width 12 height 12
radio input "true"
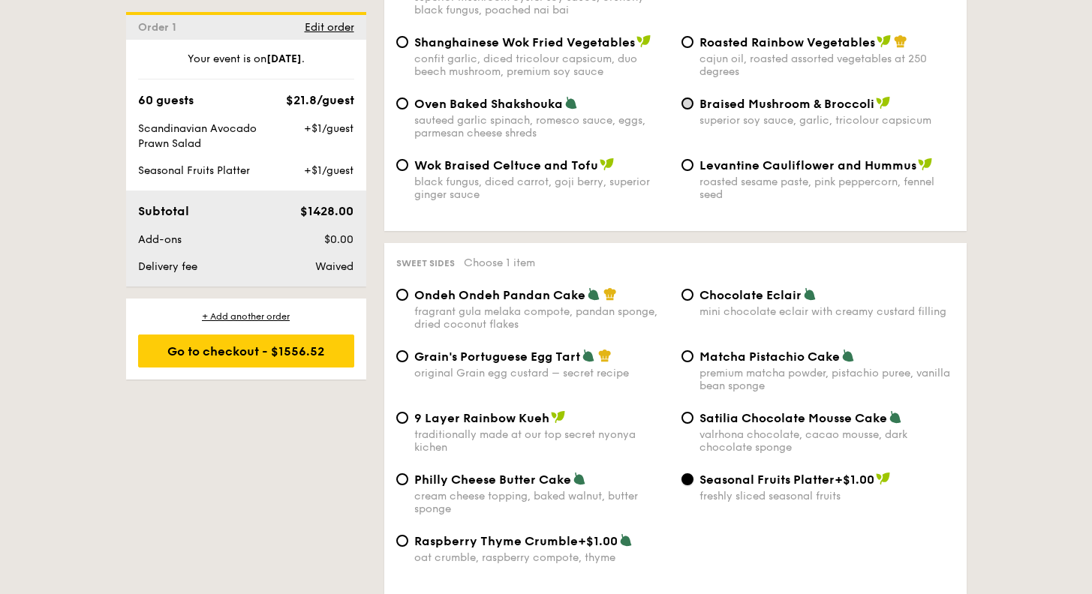
scroll to position [1876, 0]
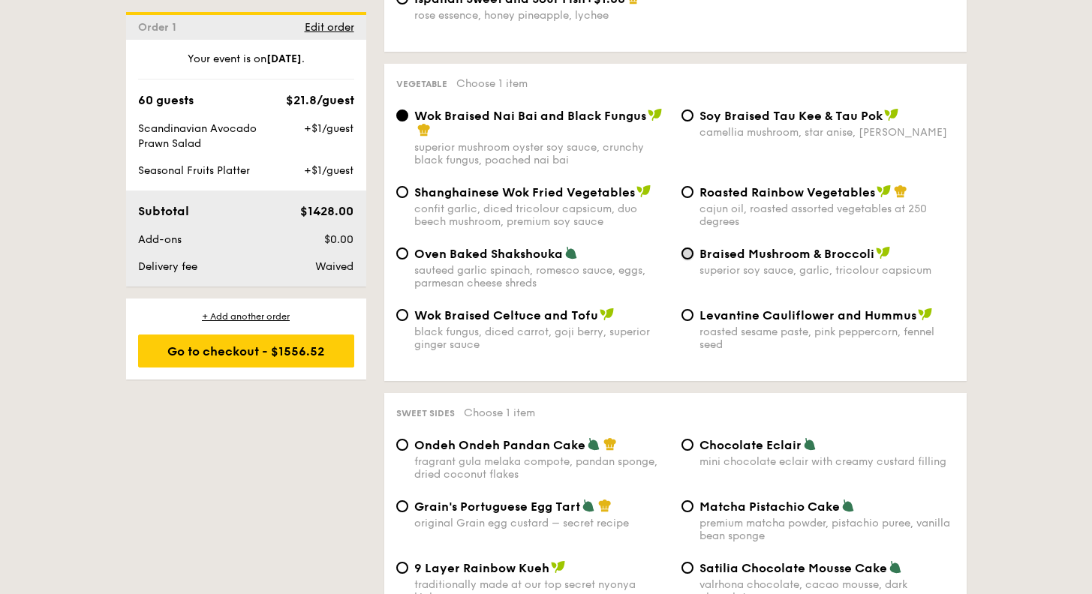
click at [691, 248] on input "Braised Mushroom & Broccoli superior soy sauce, garlic, tricolour capsicum" at bounding box center [687, 254] width 12 height 12
radio input "true"
click at [692, 110] on input "⁠Soy Braised Tau Kee & Tau Pok camellia mushroom, star anise, goji [PERSON_NAME]" at bounding box center [687, 116] width 12 height 12
radio input "true"
click at [693, 293] on div "Oven Baked Shakshouka sauteed garlic spinach, romesco sauce, eggs, parmesan che…" at bounding box center [675, 277] width 570 height 62
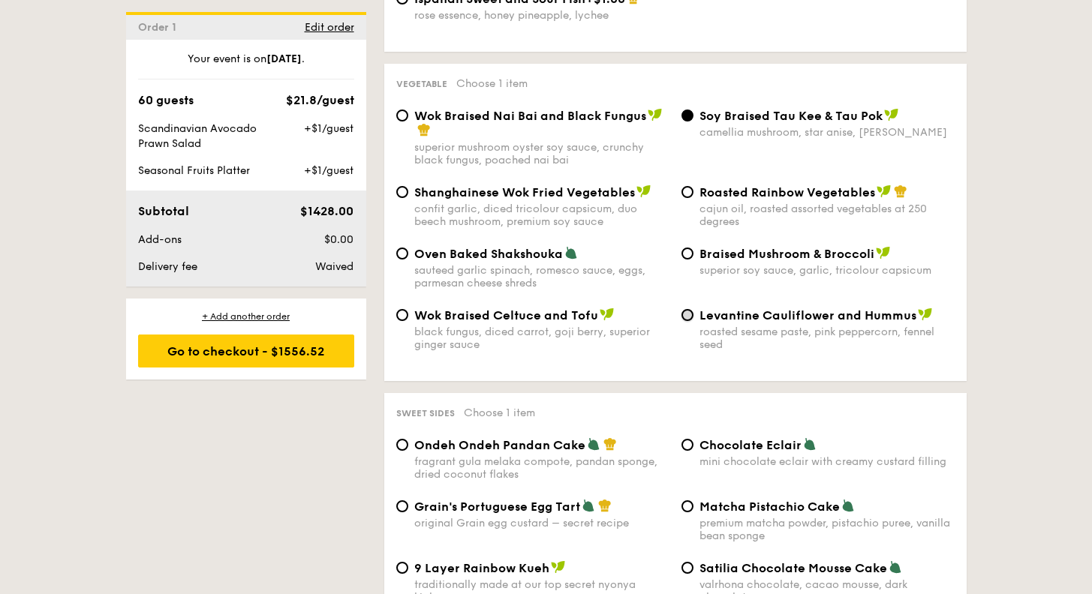
click at [689, 309] on input "Levantine Cauliflower and Hummus roasted sesame paste, pink peppercorn, fennel …" at bounding box center [687, 315] width 12 height 12
radio input "true"
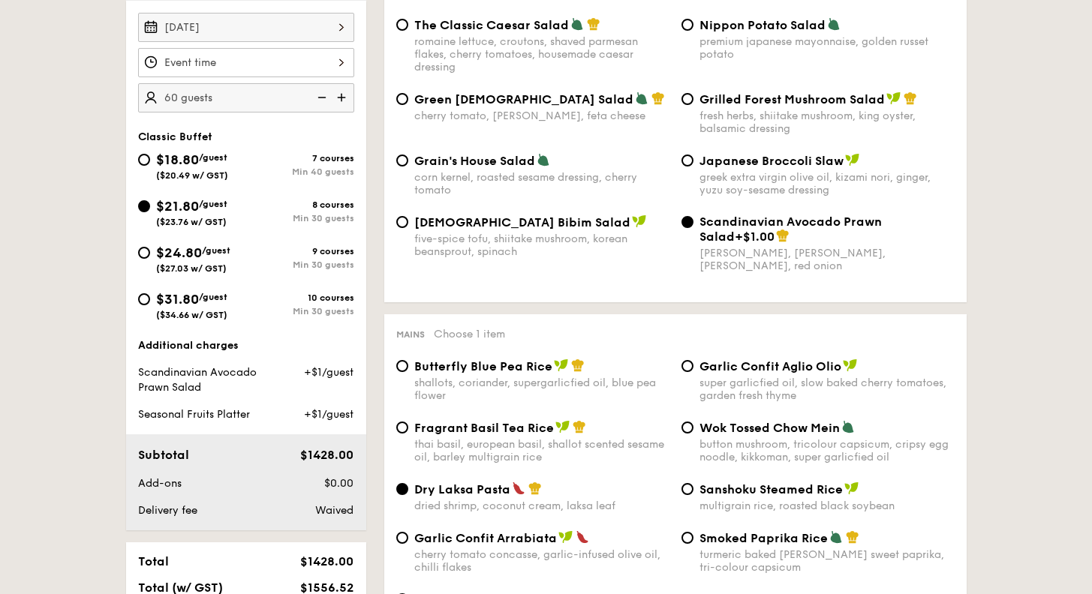
scroll to position [375, 0]
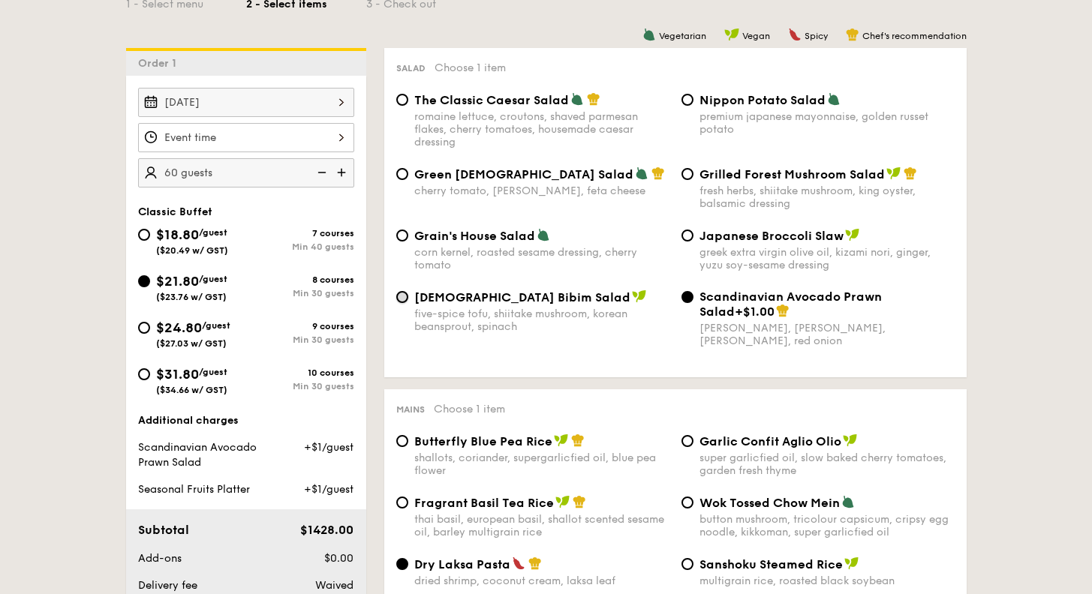
click at [398, 294] on input "Korean Bibim Salad five-spice tofu, shiitake mushroom, korean beansprout, spina…" at bounding box center [402, 297] width 12 height 12
radio input "true"
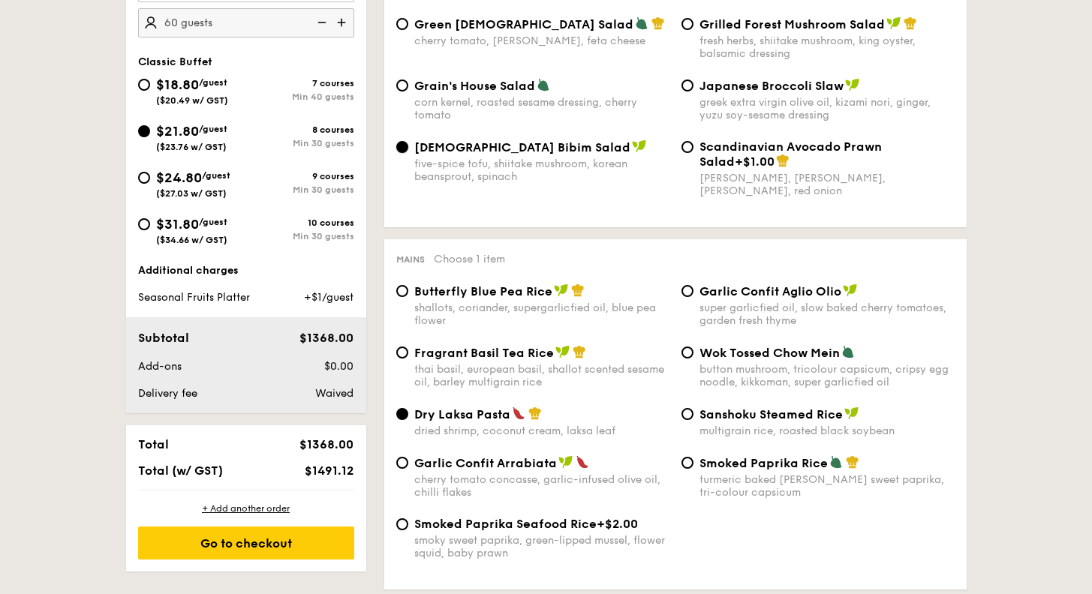
scroll to position [600, 0]
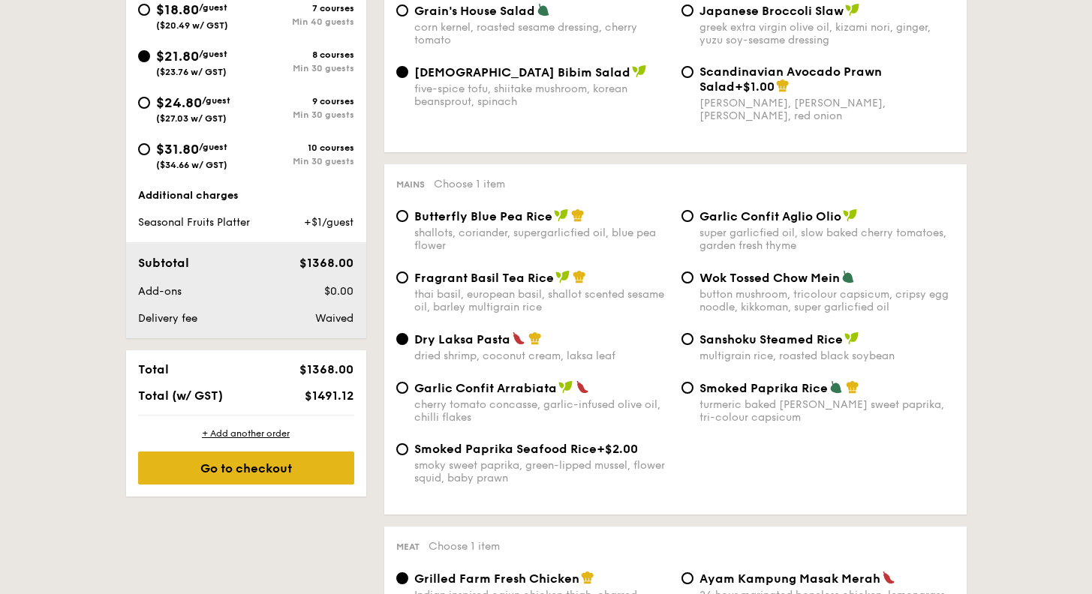
click at [293, 473] on div "Go to checkout" at bounding box center [246, 468] width 216 height 33
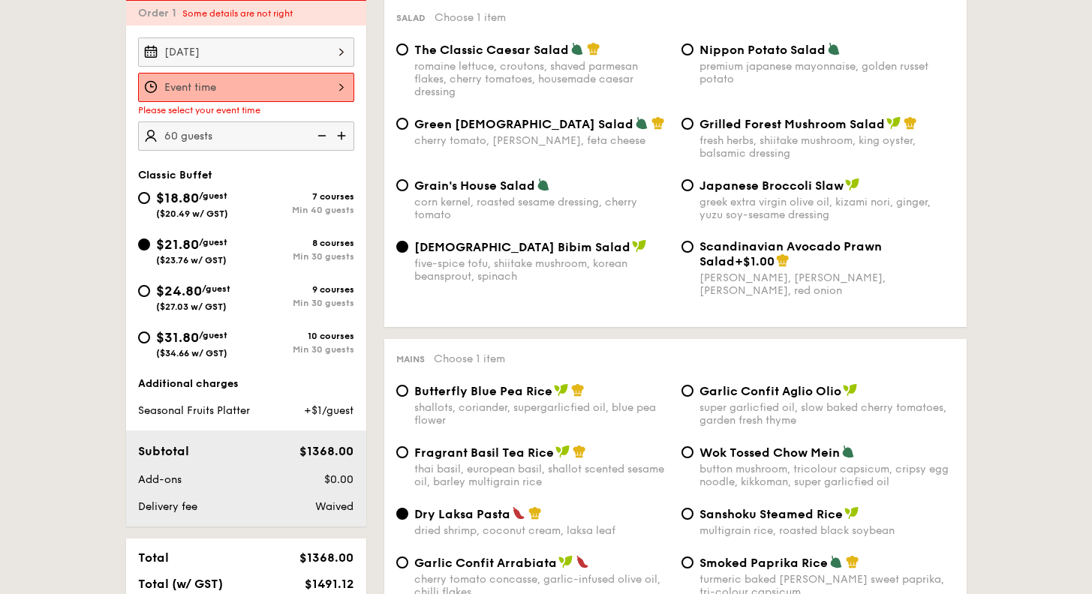
scroll to position [401, 0]
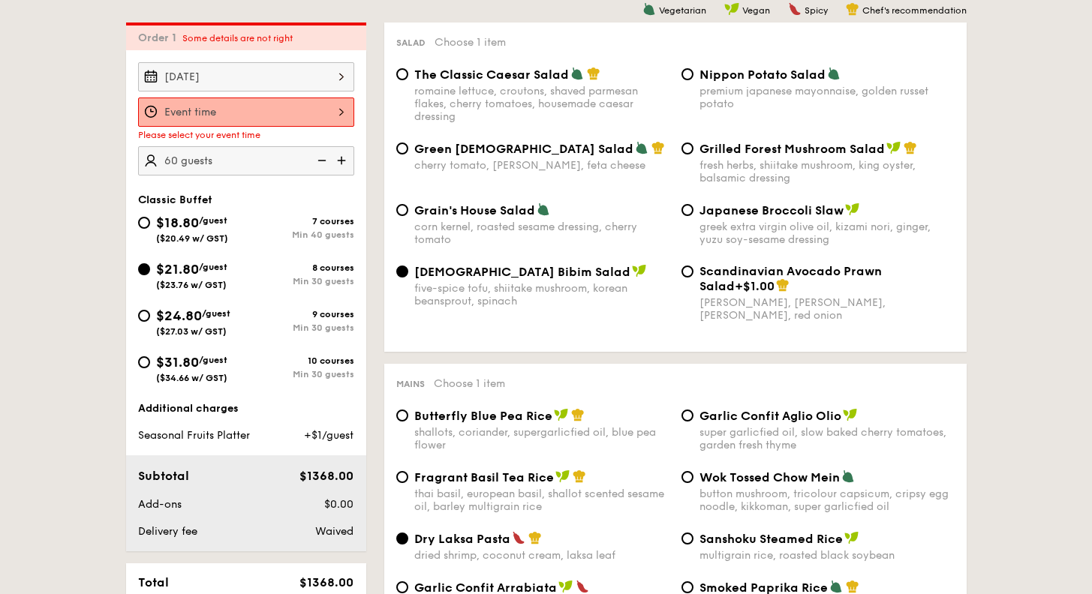
click at [333, 109] on div at bounding box center [246, 112] width 216 height 29
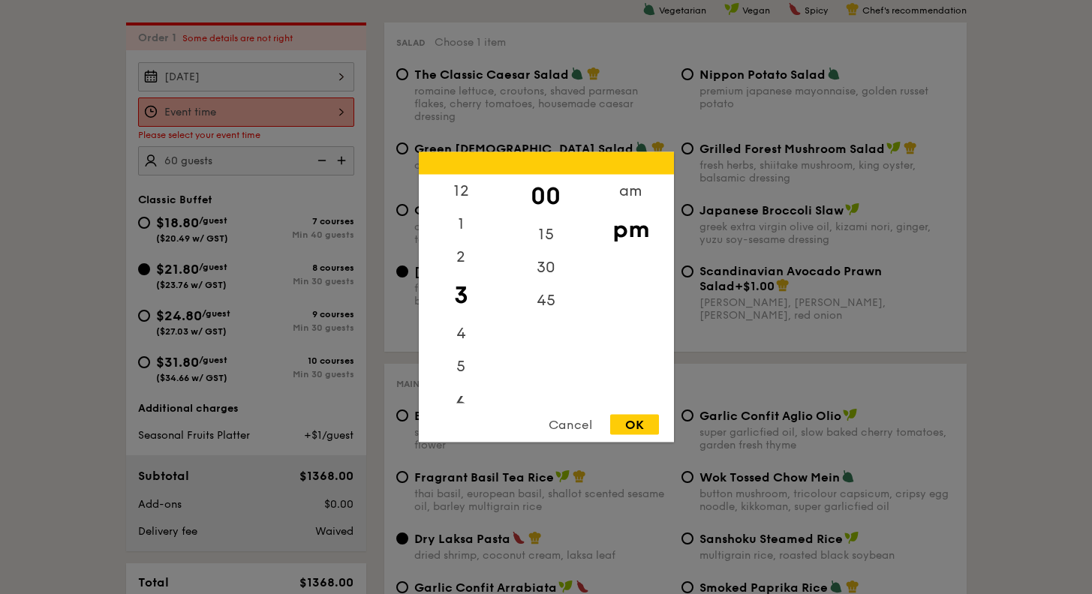
click at [465, 399] on div "6" at bounding box center [461, 405] width 85 height 44
click at [621, 424] on div "OK" at bounding box center [634, 425] width 49 height 20
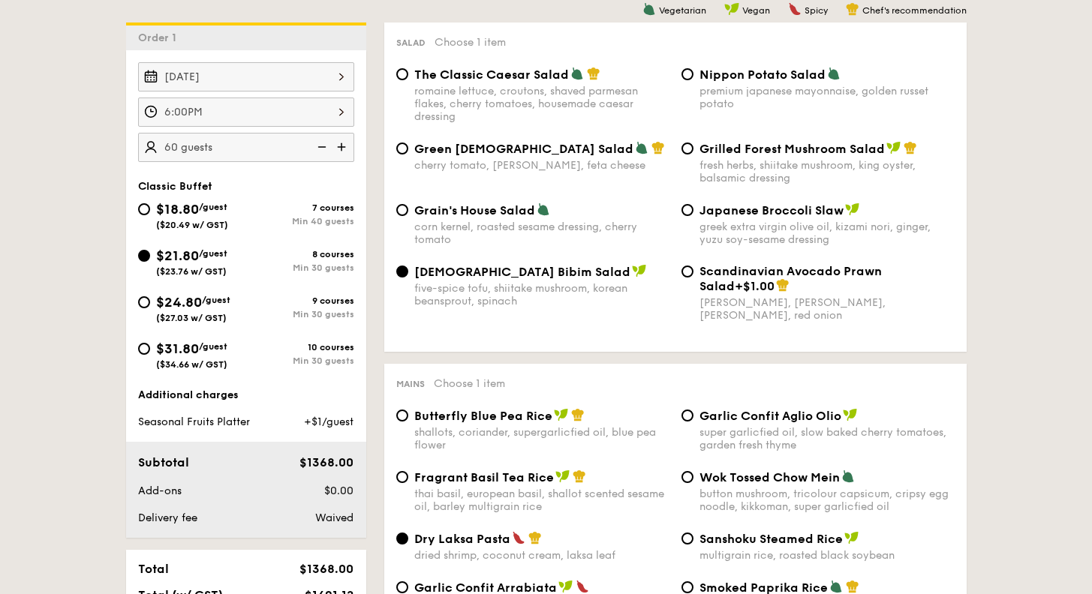
click at [287, 119] on div "6:00PM" at bounding box center [246, 112] width 216 height 29
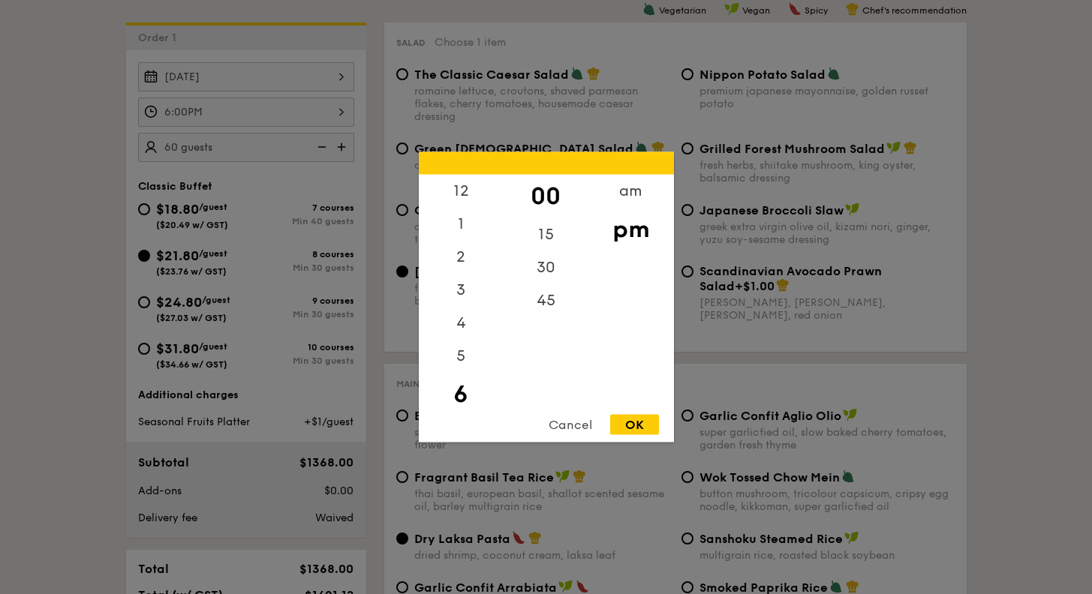
scroll to position [33, 0]
click at [458, 344] on div "5" at bounding box center [461, 329] width 85 height 44
click at [540, 303] on div "45" at bounding box center [545, 306] width 85 height 44
click at [631, 432] on div "OK" at bounding box center [634, 425] width 49 height 20
type input "5:45PM"
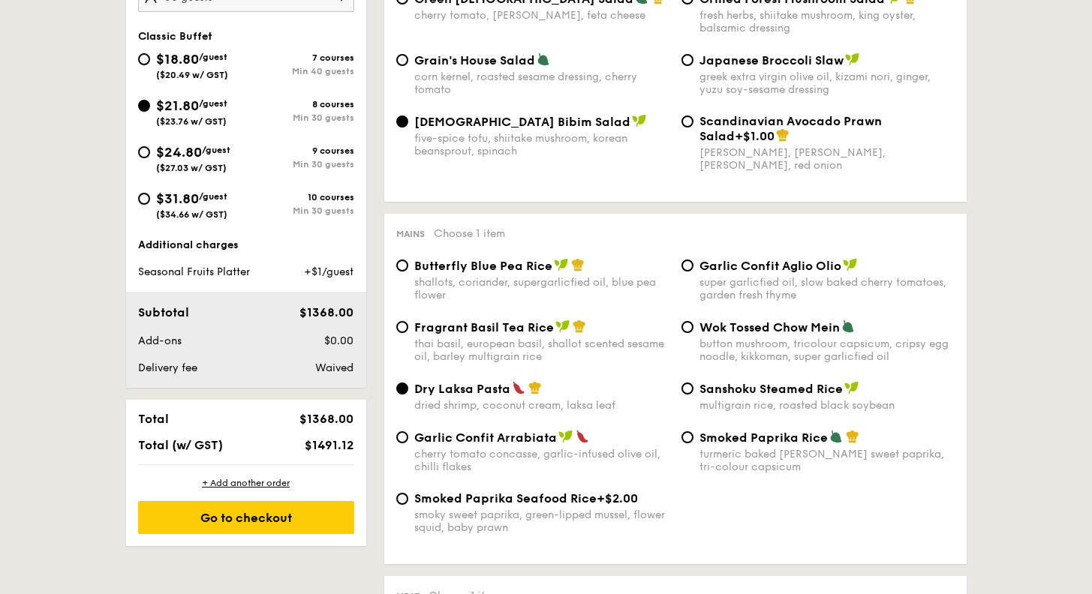
scroll to position [401, 0]
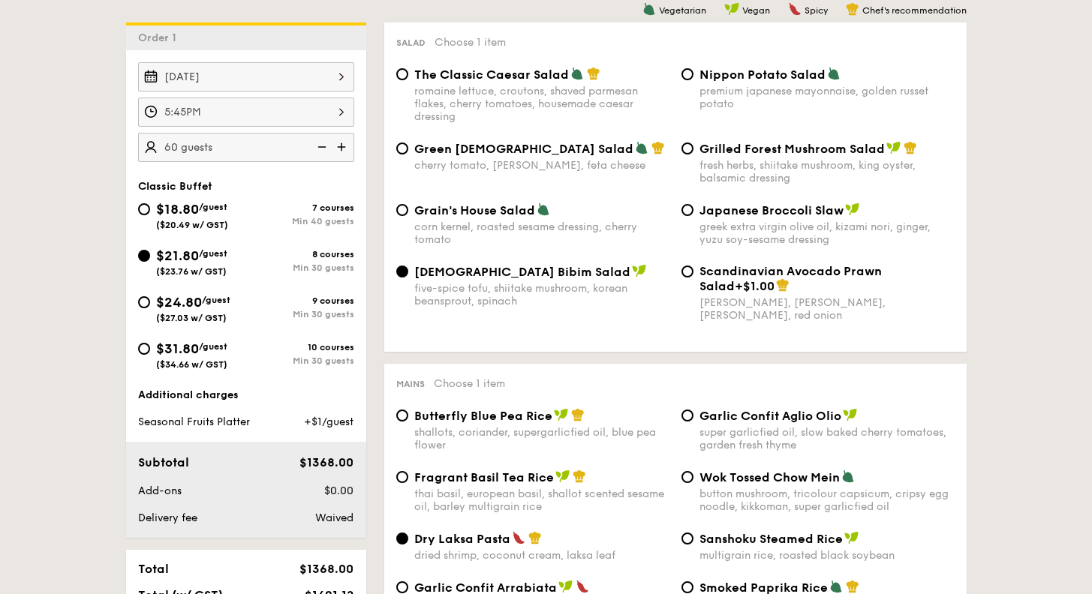
click at [327, 147] on img at bounding box center [320, 147] width 23 height 29
click at [341, 146] on img at bounding box center [343, 147] width 23 height 29
click at [317, 146] on img at bounding box center [320, 147] width 23 height 29
click at [323, 146] on img at bounding box center [320, 147] width 23 height 29
click at [347, 143] on img at bounding box center [343, 147] width 23 height 29
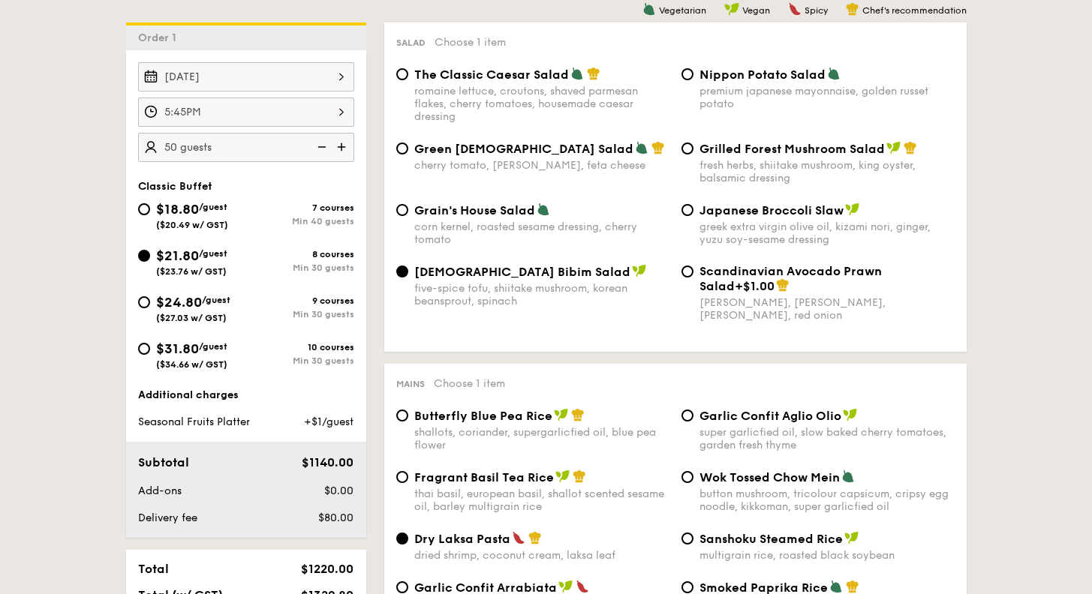
type input "55 guests"
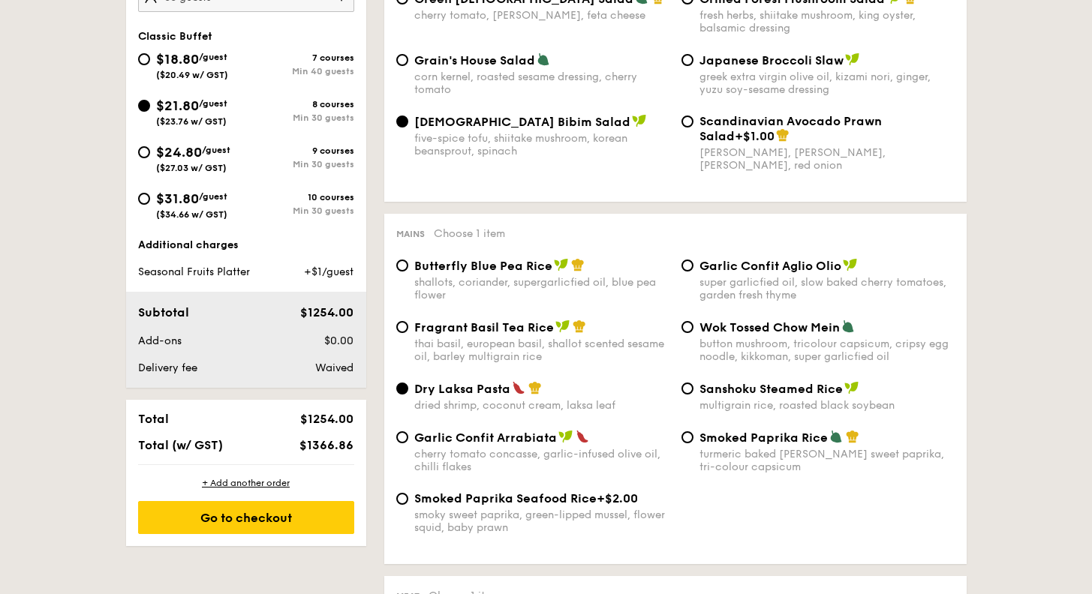
scroll to position [626, 0]
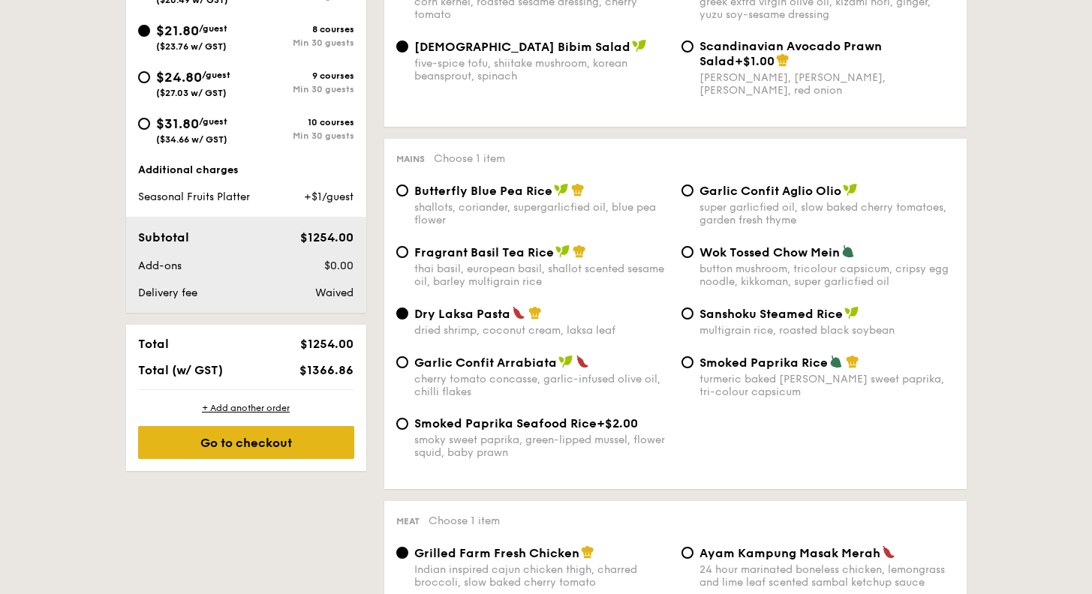
click at [323, 440] on div "Go to checkout" at bounding box center [246, 442] width 216 height 33
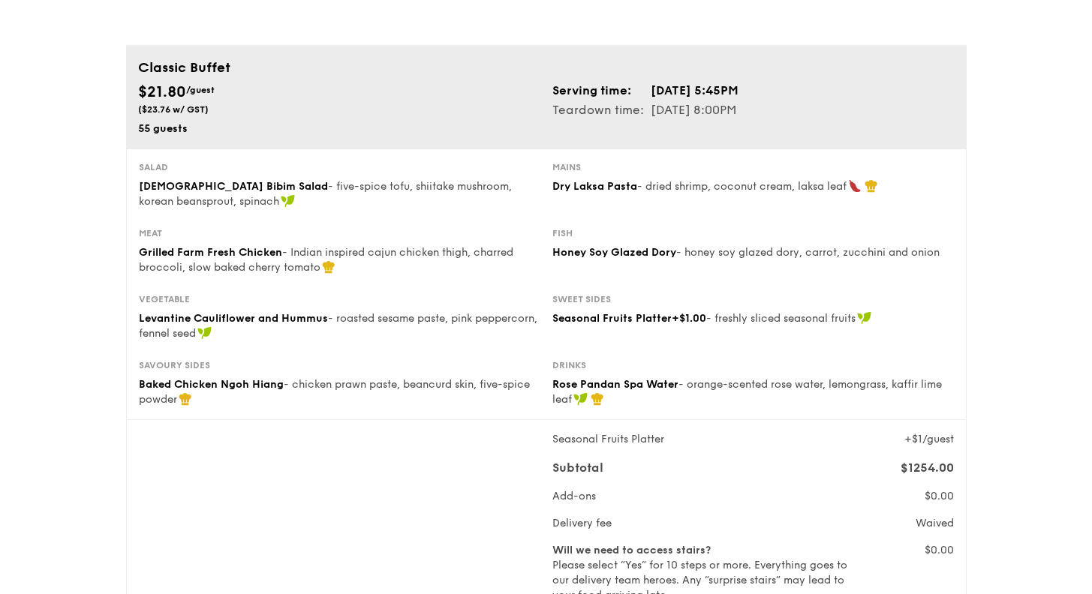
scroll to position [150, 0]
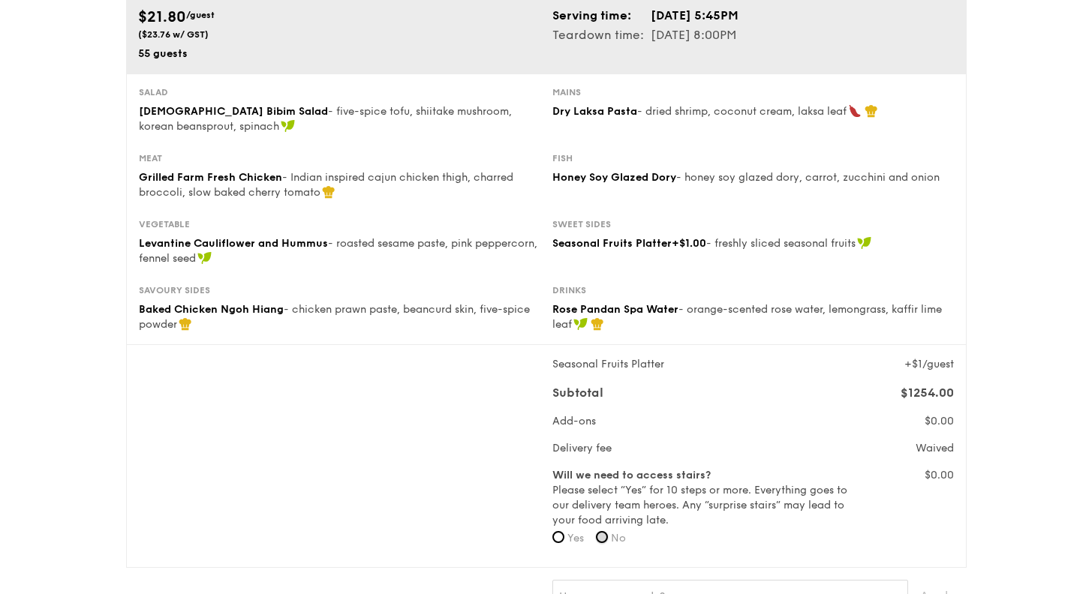
click at [602, 536] on input "No" at bounding box center [602, 537] width 12 height 12
radio input "true"
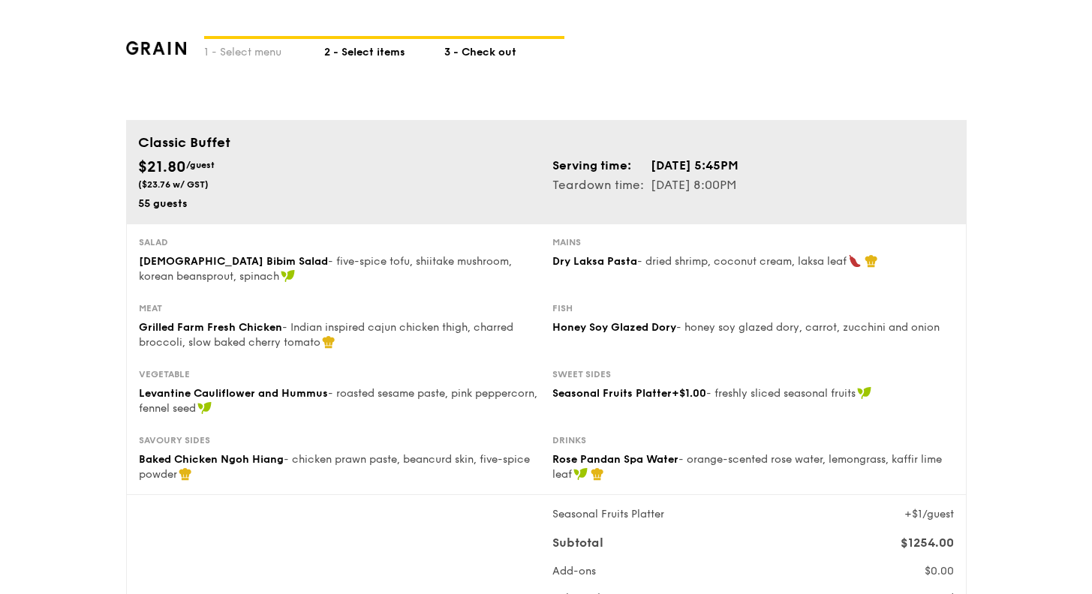
click at [362, 50] on div "2 - Select items" at bounding box center [384, 49] width 120 height 21
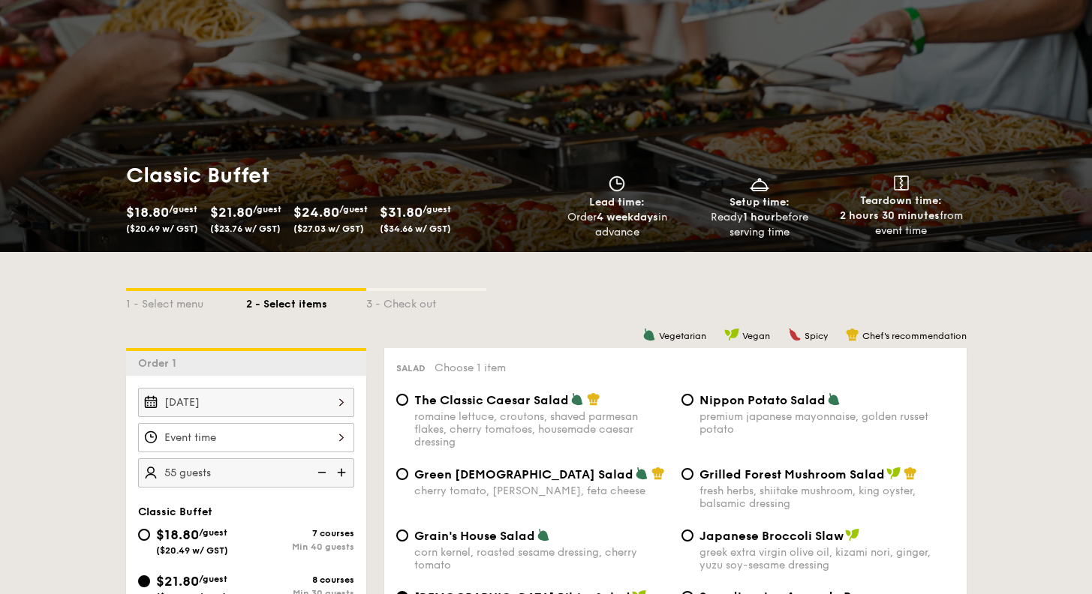
scroll to position [150, 0]
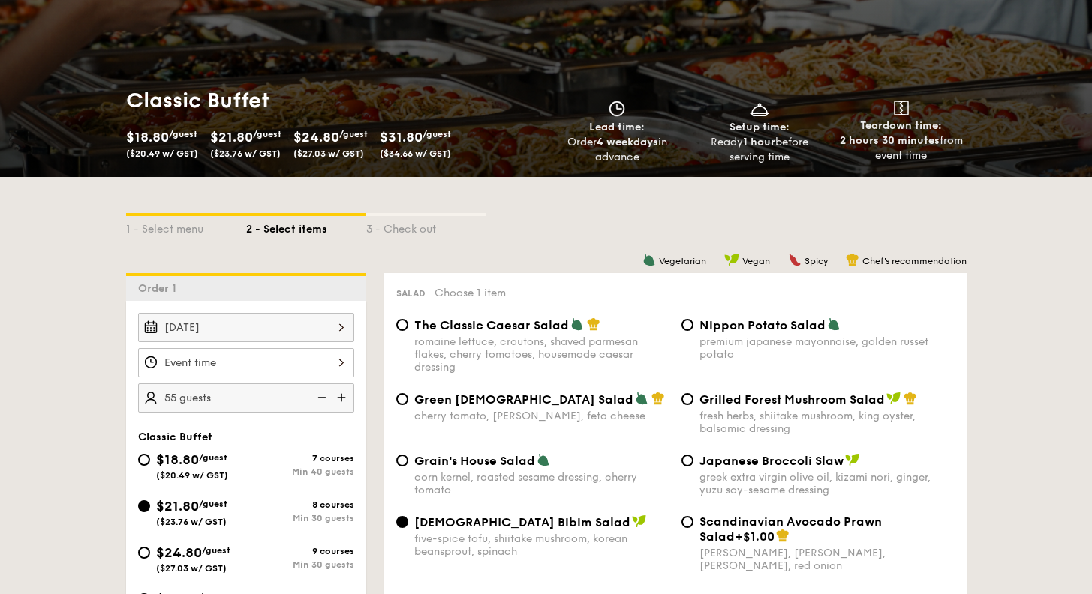
click at [272, 350] on div "12 1 2 3 4 5 6 7 8 9 10 11 00 15 30 45 am pm Cancel OK" at bounding box center [246, 362] width 216 height 29
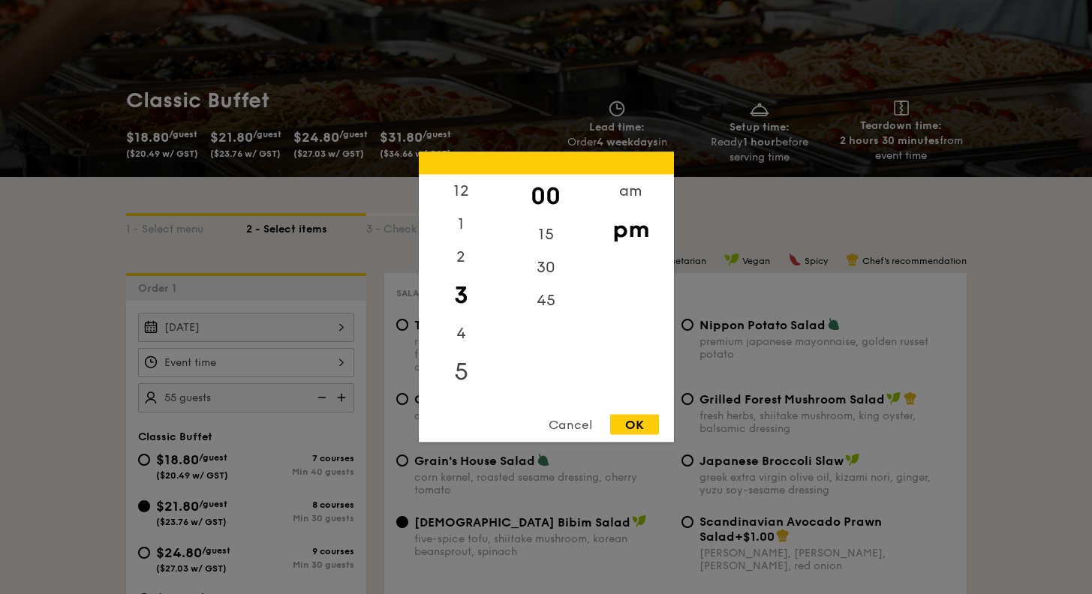
click at [463, 376] on div "5" at bounding box center [461, 372] width 85 height 44
click at [551, 296] on div "45" at bounding box center [545, 306] width 85 height 44
click at [641, 426] on div "OK" at bounding box center [634, 425] width 49 height 20
type input "5:45PM"
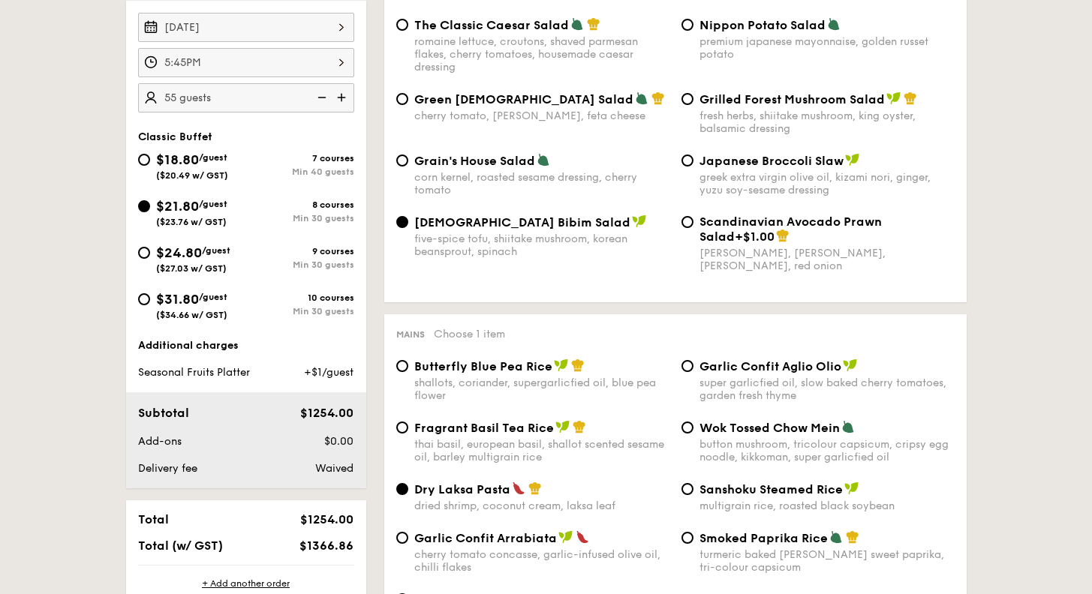
scroll to position [0, 0]
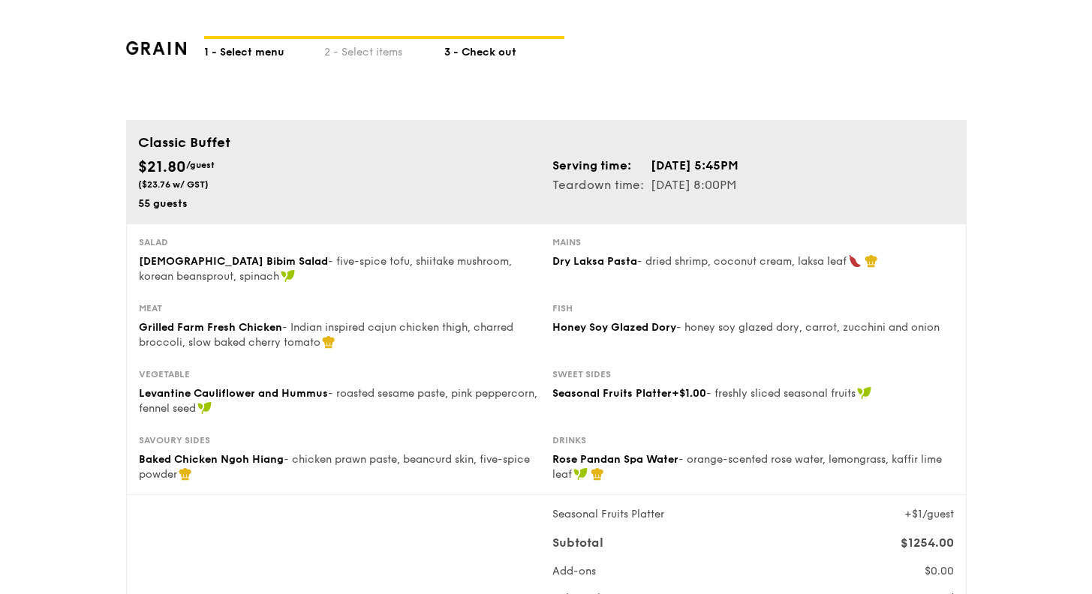
click at [239, 53] on div "1 - Select menu" at bounding box center [264, 49] width 120 height 21
select select
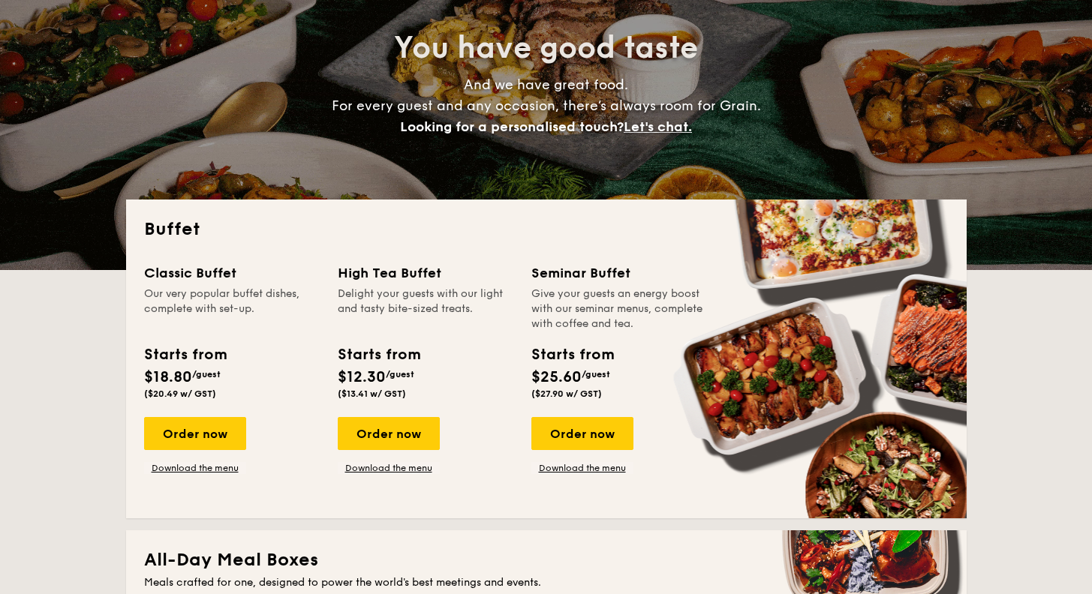
scroll to position [225, 0]
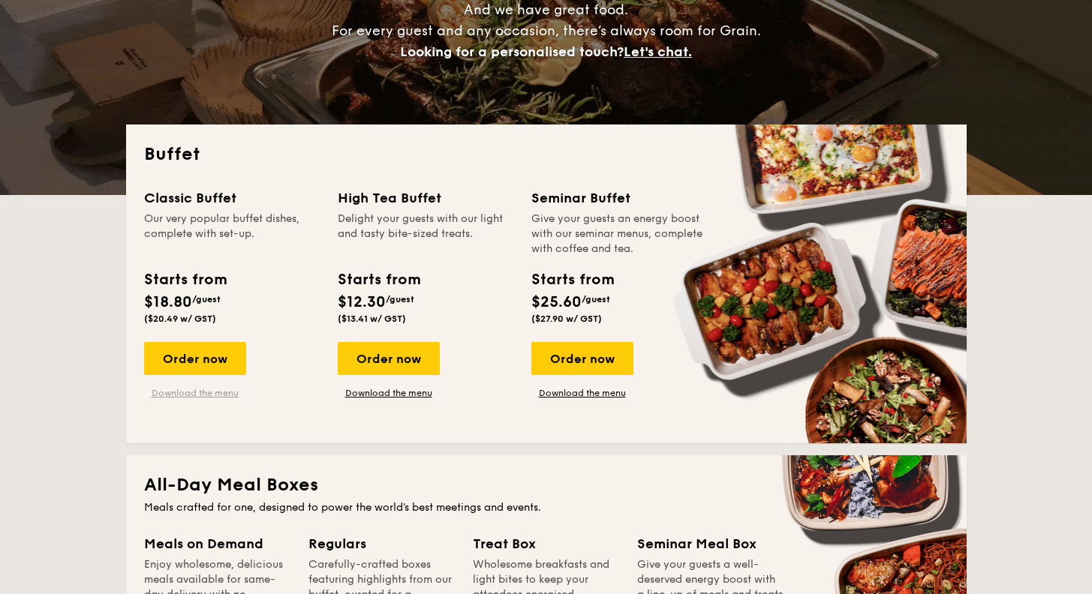
click at [203, 395] on link "Download the menu" at bounding box center [195, 393] width 102 height 12
